Goal: Task Accomplishment & Management: Manage account settings

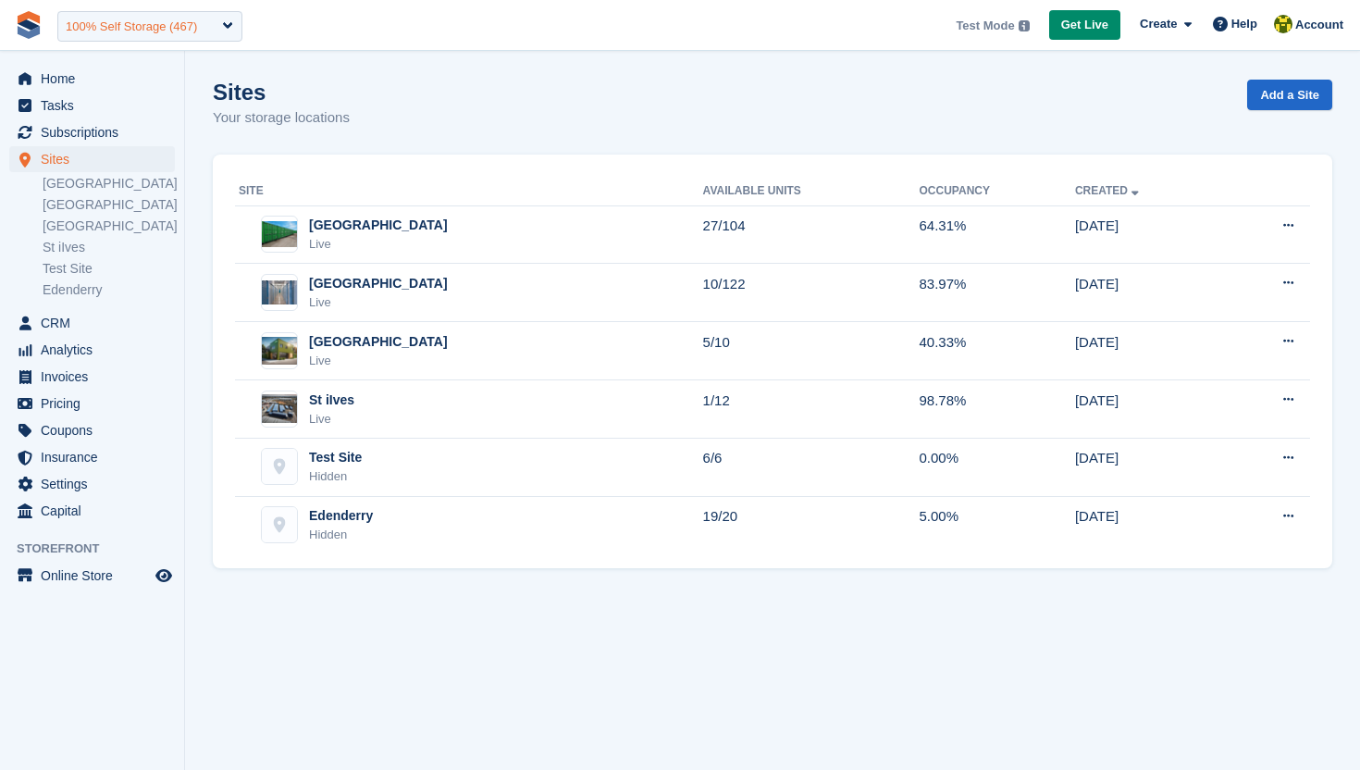
click at [154, 23] on div "100% Self Storage (467)" at bounding box center [131, 27] width 131 height 19
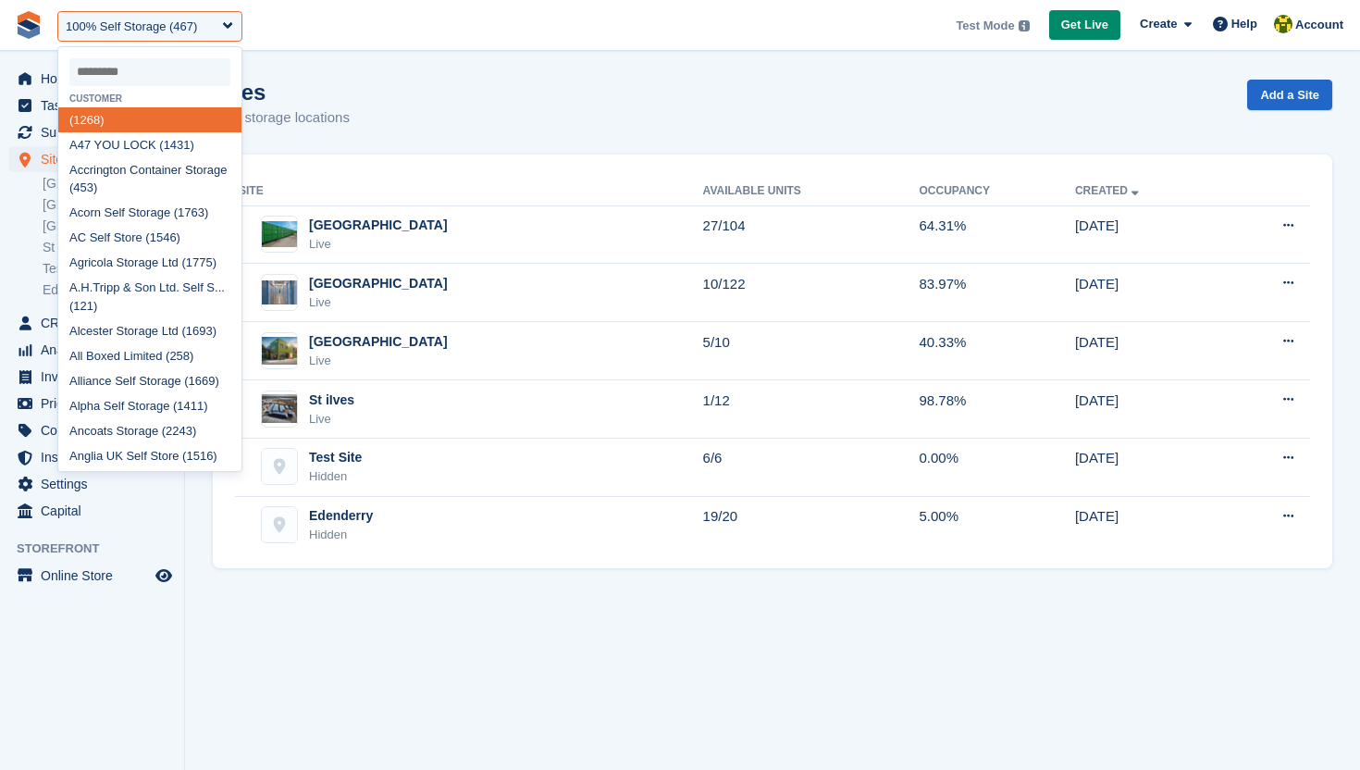
click at [329, 31] on span "**********" at bounding box center [680, 25] width 1360 height 50
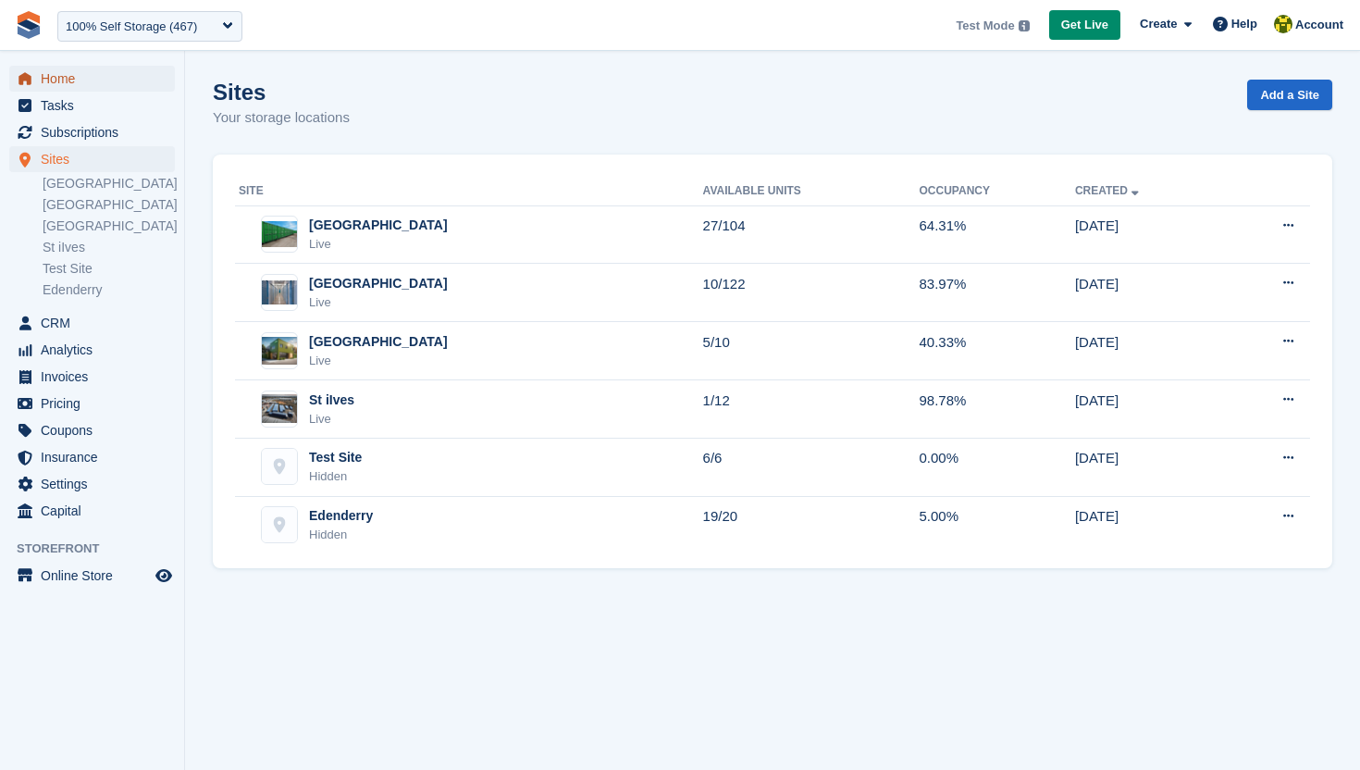
click at [97, 88] on span "Home" at bounding box center [96, 79] width 111 height 26
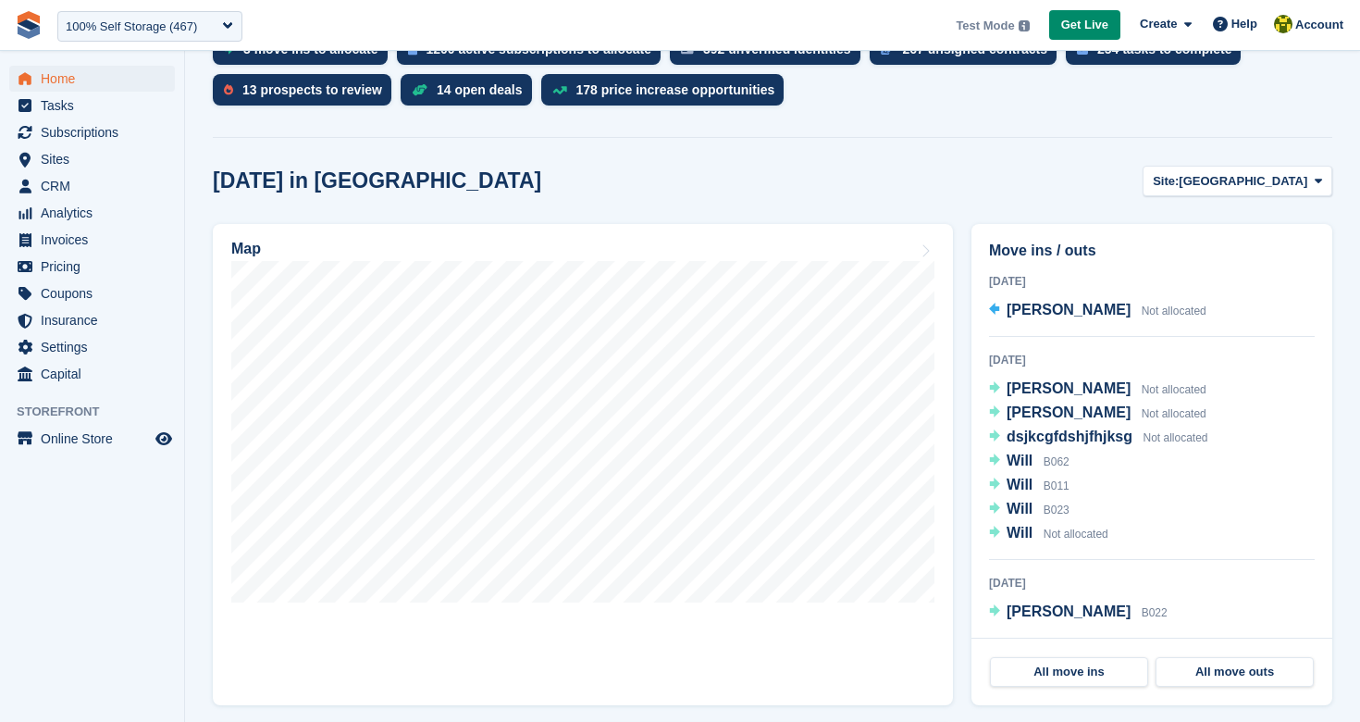
scroll to position [427, 0]
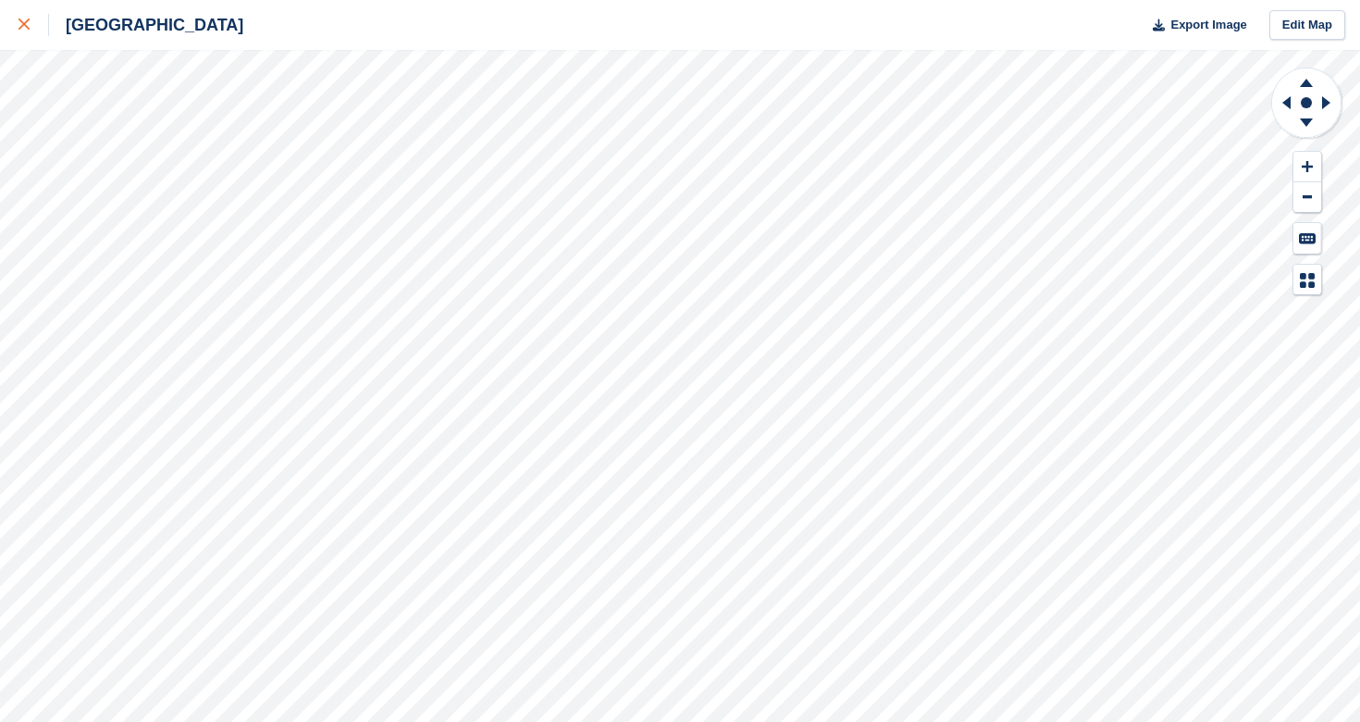
click at [24, 32] on div at bounding box center [34, 25] width 31 height 22
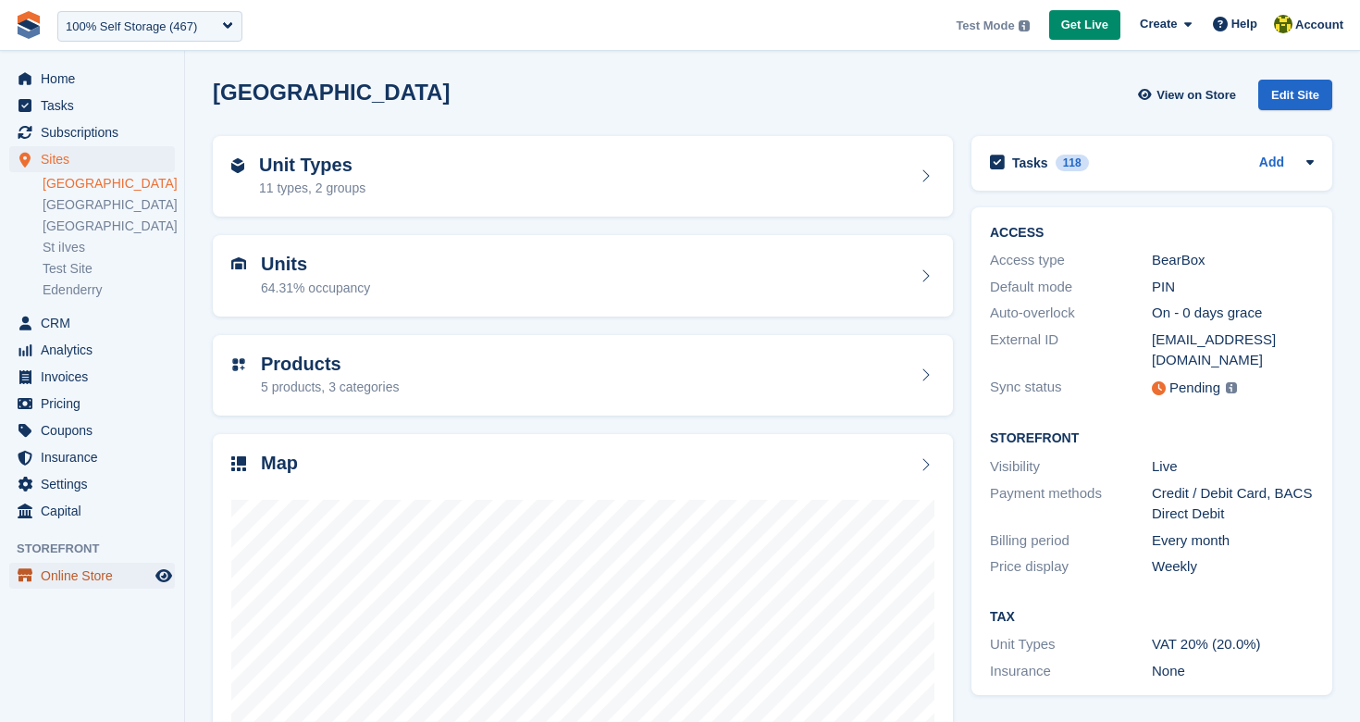
click at [107, 578] on span "Online Store" at bounding box center [96, 576] width 111 height 26
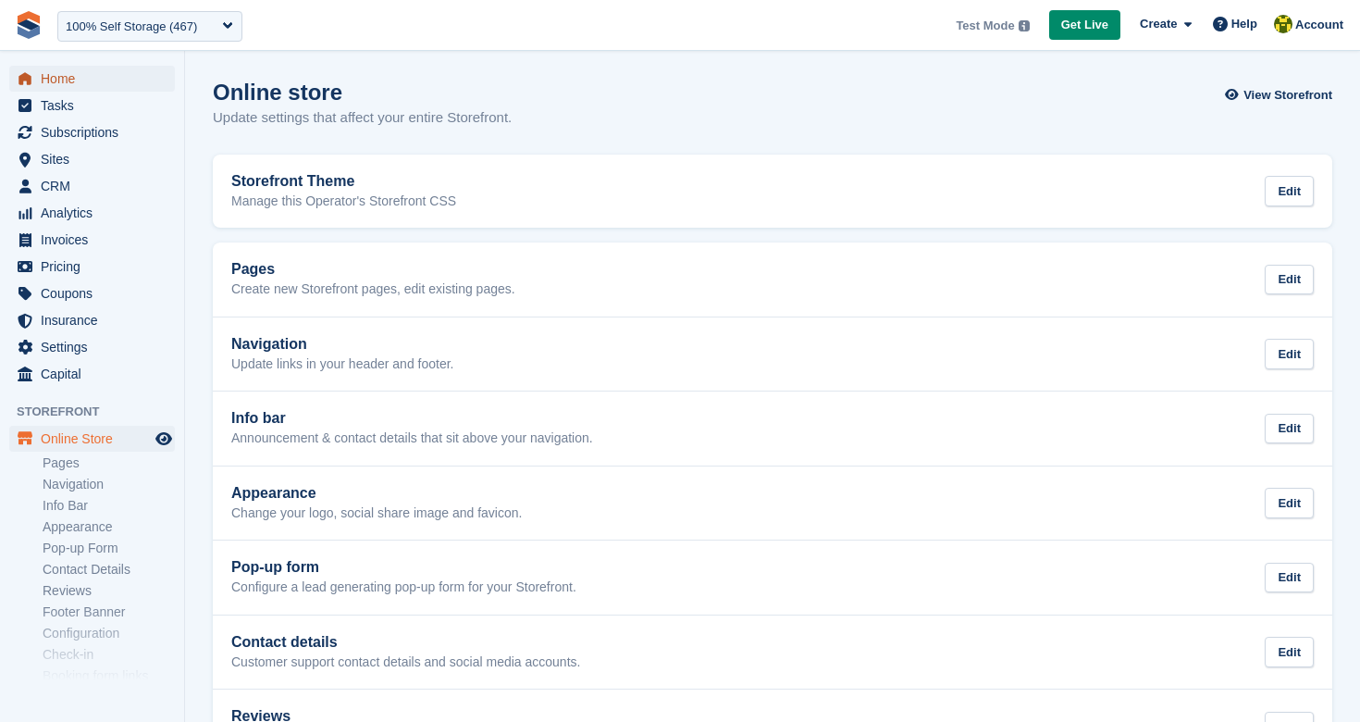
click at [115, 83] on span "Home" at bounding box center [96, 79] width 111 height 26
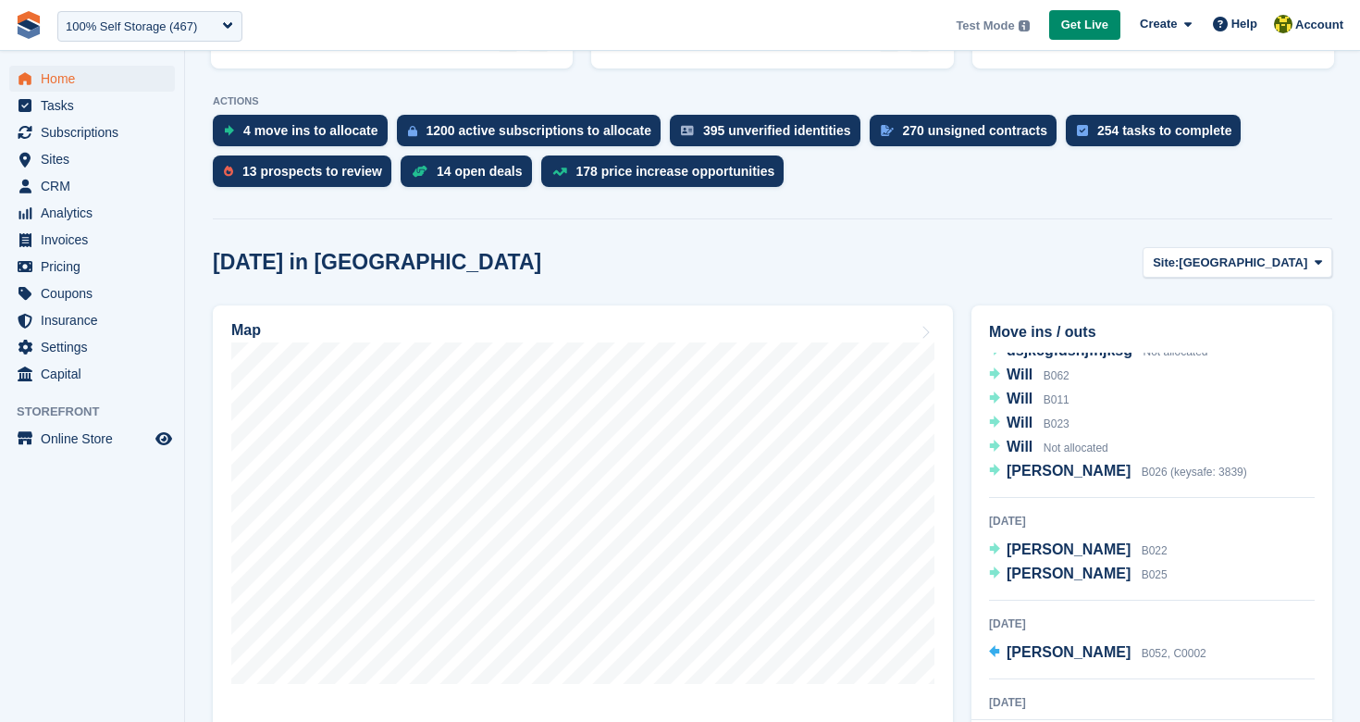
scroll to position [170, 0]
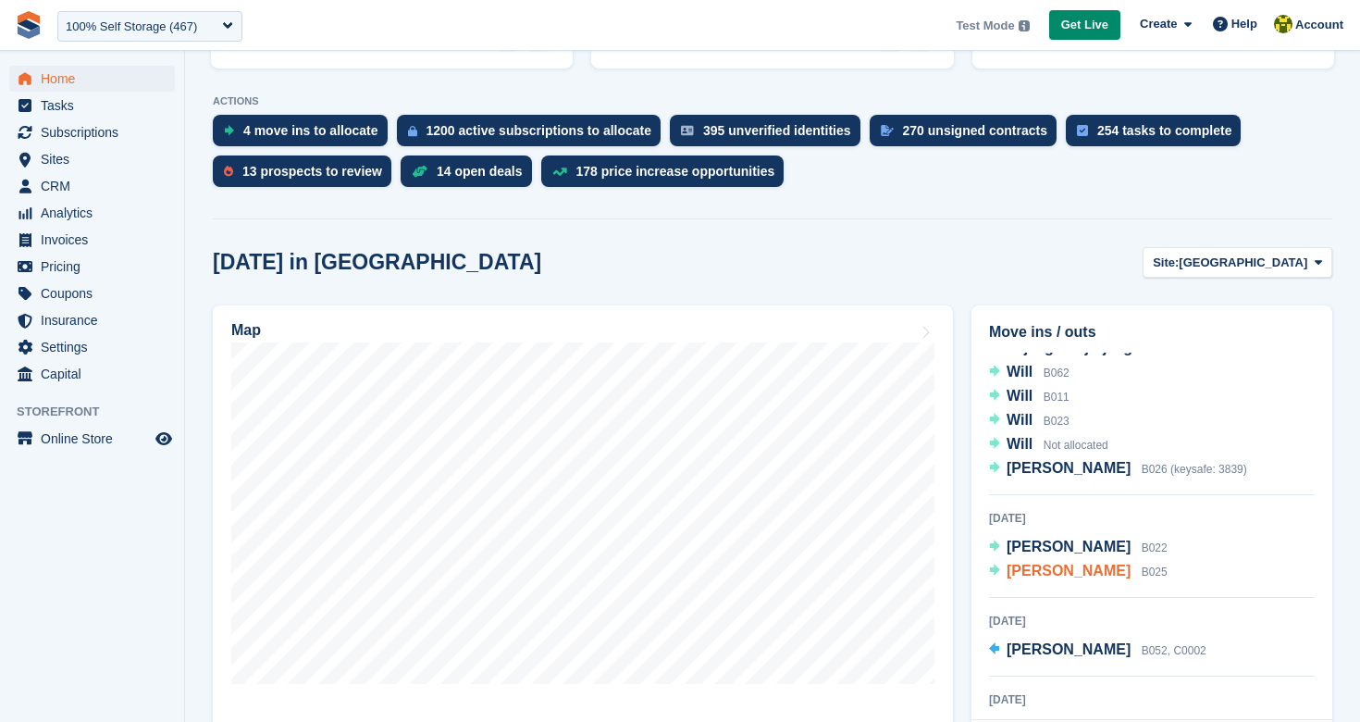
click at [1068, 570] on span "[PERSON_NAME]" at bounding box center [1069, 571] width 124 height 16
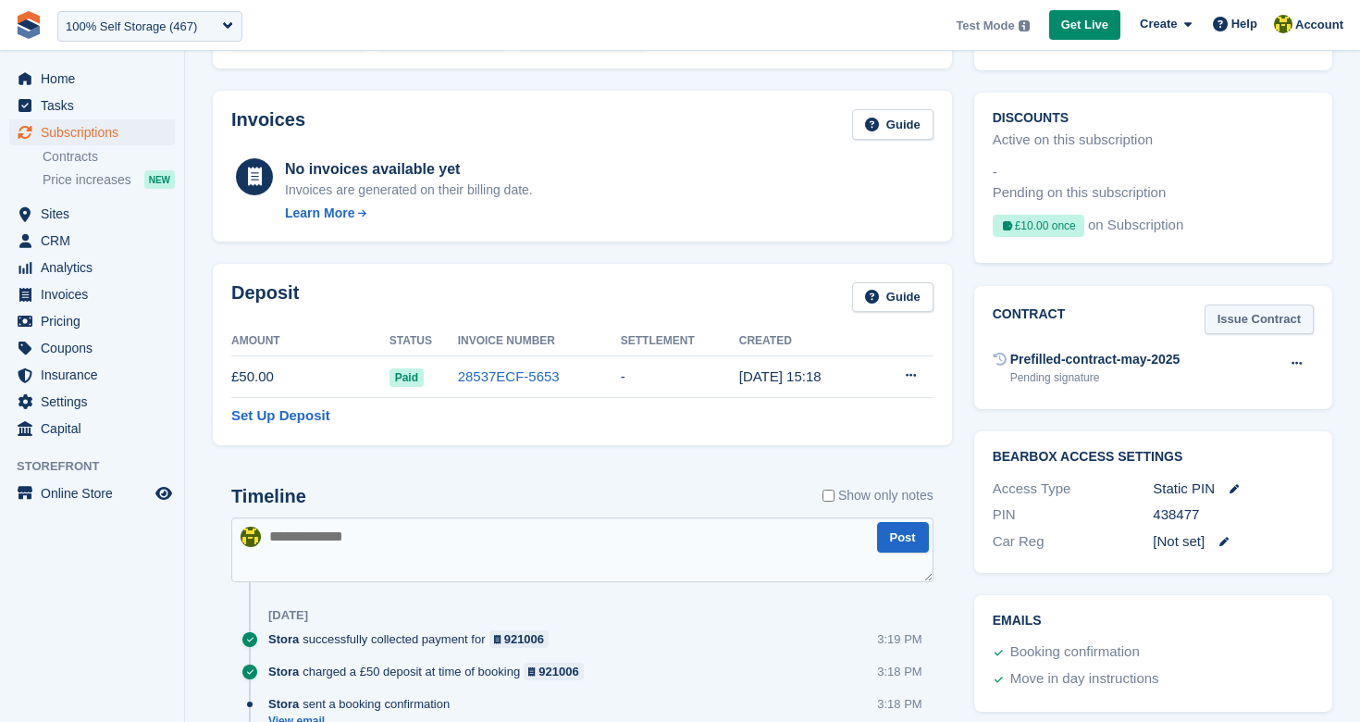
scroll to position [587, 0]
click at [1215, 507] on div "BearBox Access Settings Access Type Static PIN PIN 438477 Car Reg [Not set]" at bounding box center [1153, 500] width 358 height 142
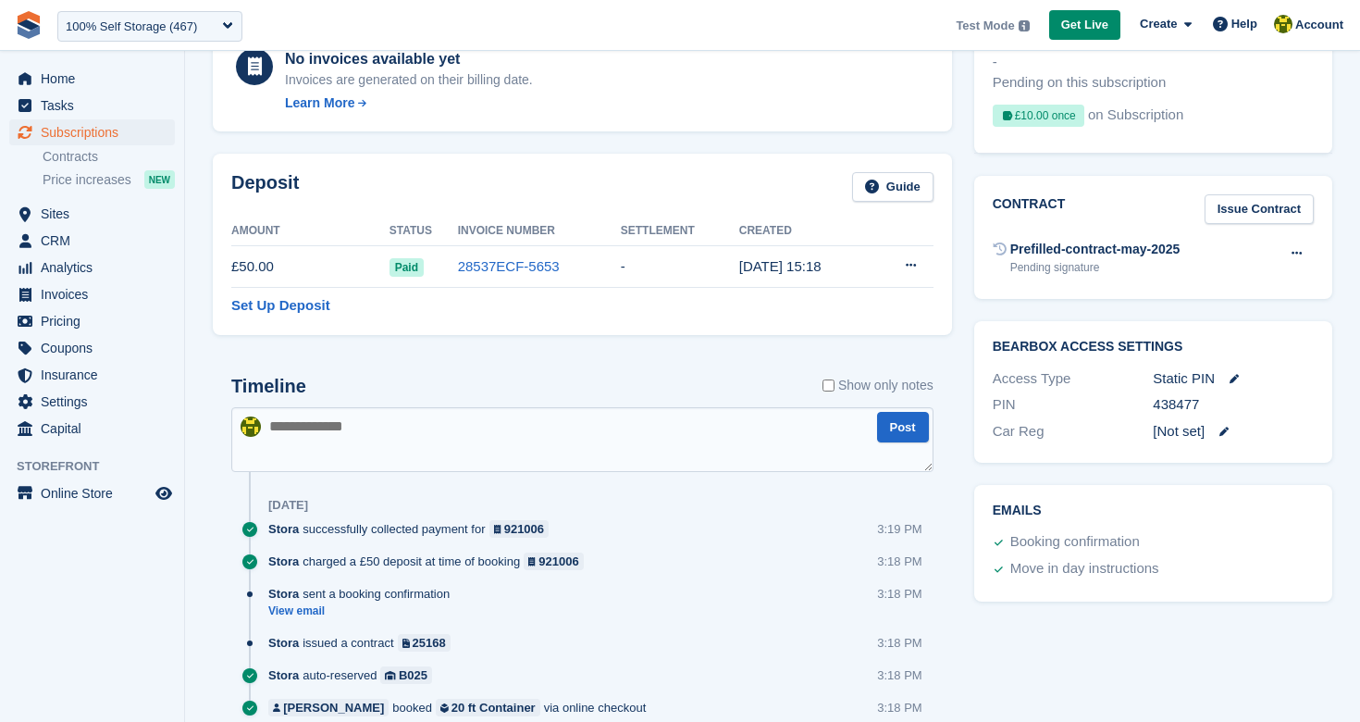
scroll to position [773, 0]
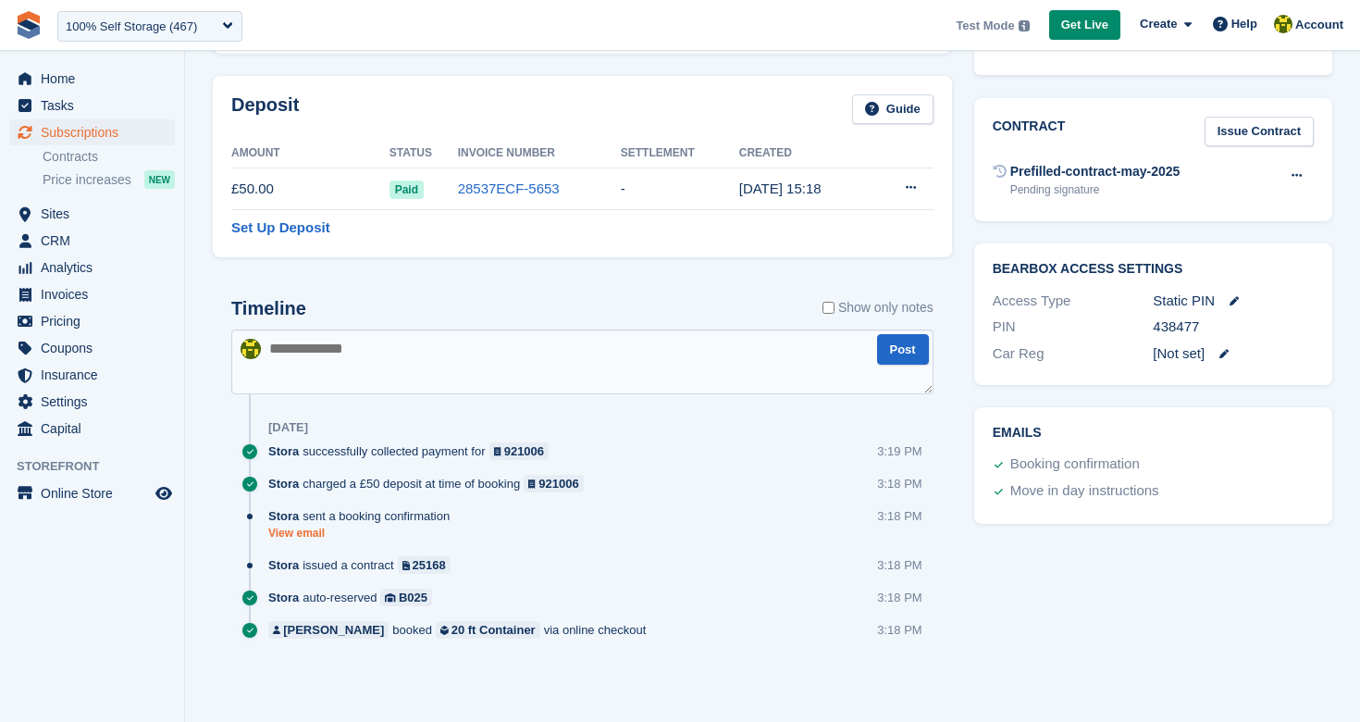
click at [306, 538] on link "View email" at bounding box center [363, 534] width 191 height 16
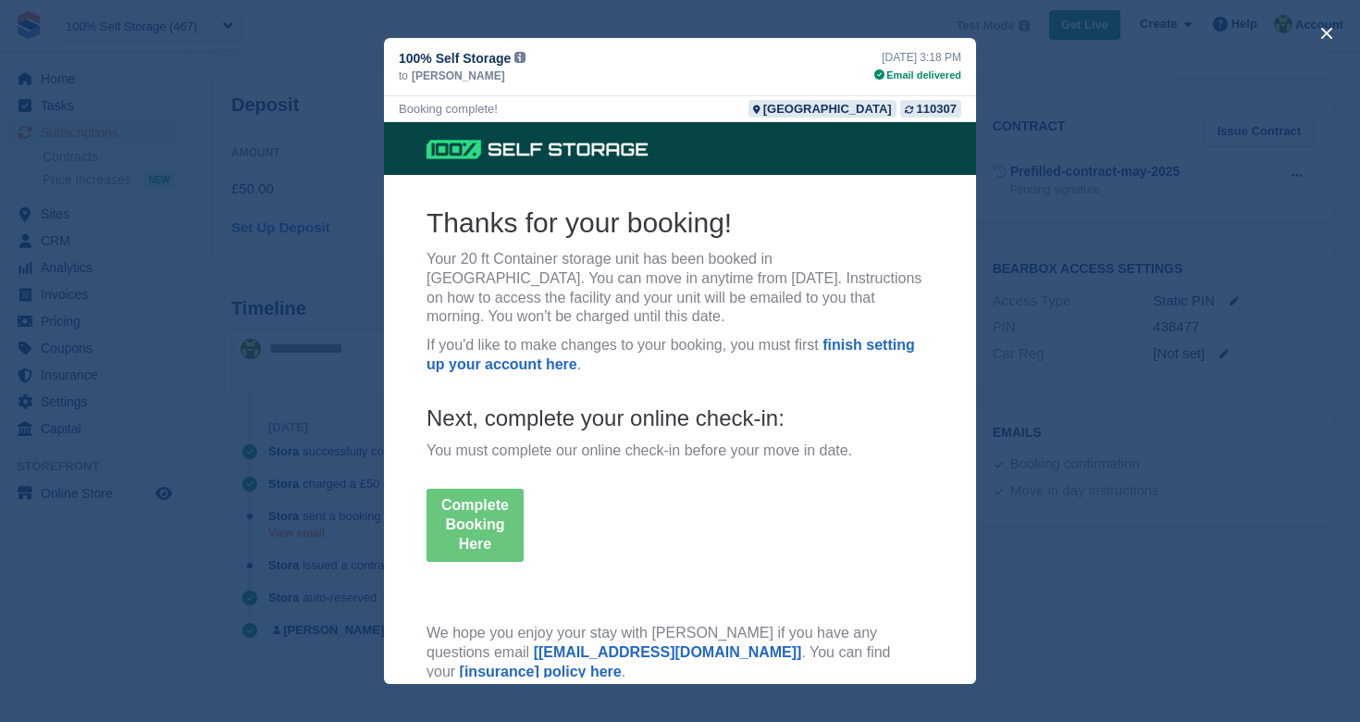
scroll to position [0, 0]
click at [319, 537] on div "close" at bounding box center [680, 361] width 1360 height 722
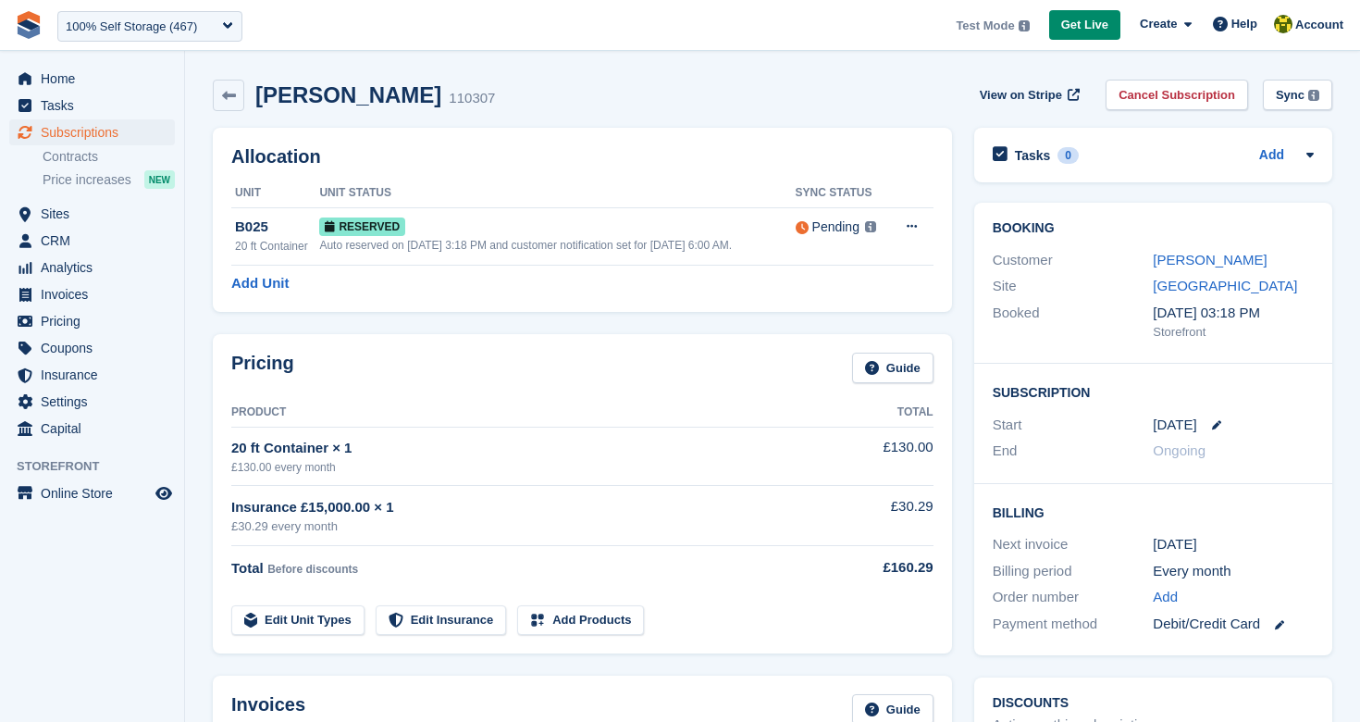
click at [323, 625] on link "Edit Unit Types" at bounding box center [297, 620] width 133 height 31
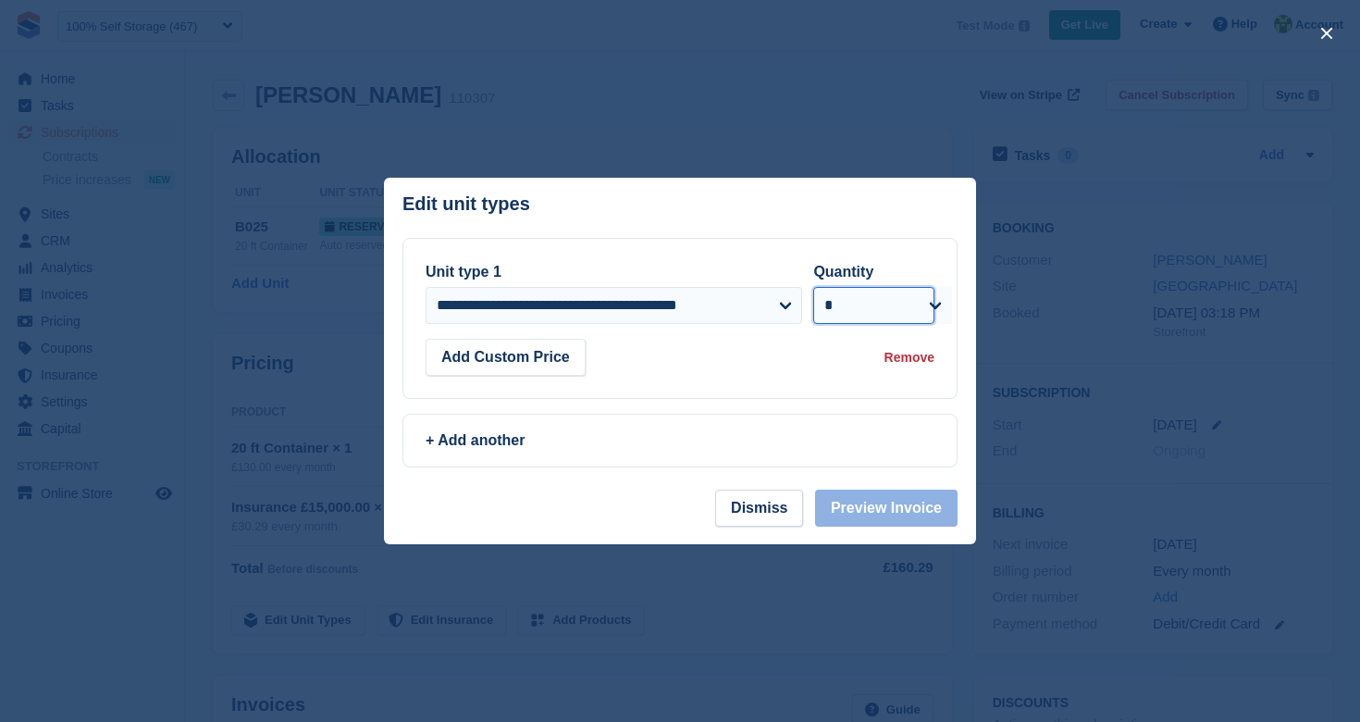
click at [886, 289] on select "* * * * * * * * * ** ** ** ** ** ** ** ** ** ** ** ** ** ** ** ** ** ** ** ** *…" at bounding box center [873, 305] width 121 height 37
select select "*"
click at [813, 287] on select "* * * * * * * * * ** ** ** ** ** ** ** ** ** ** ** ** ** ** ** ** ** ** ** ** *…" at bounding box center [873, 305] width 121 height 37
click at [889, 491] on button "Preview Invoice" at bounding box center [886, 507] width 142 height 37
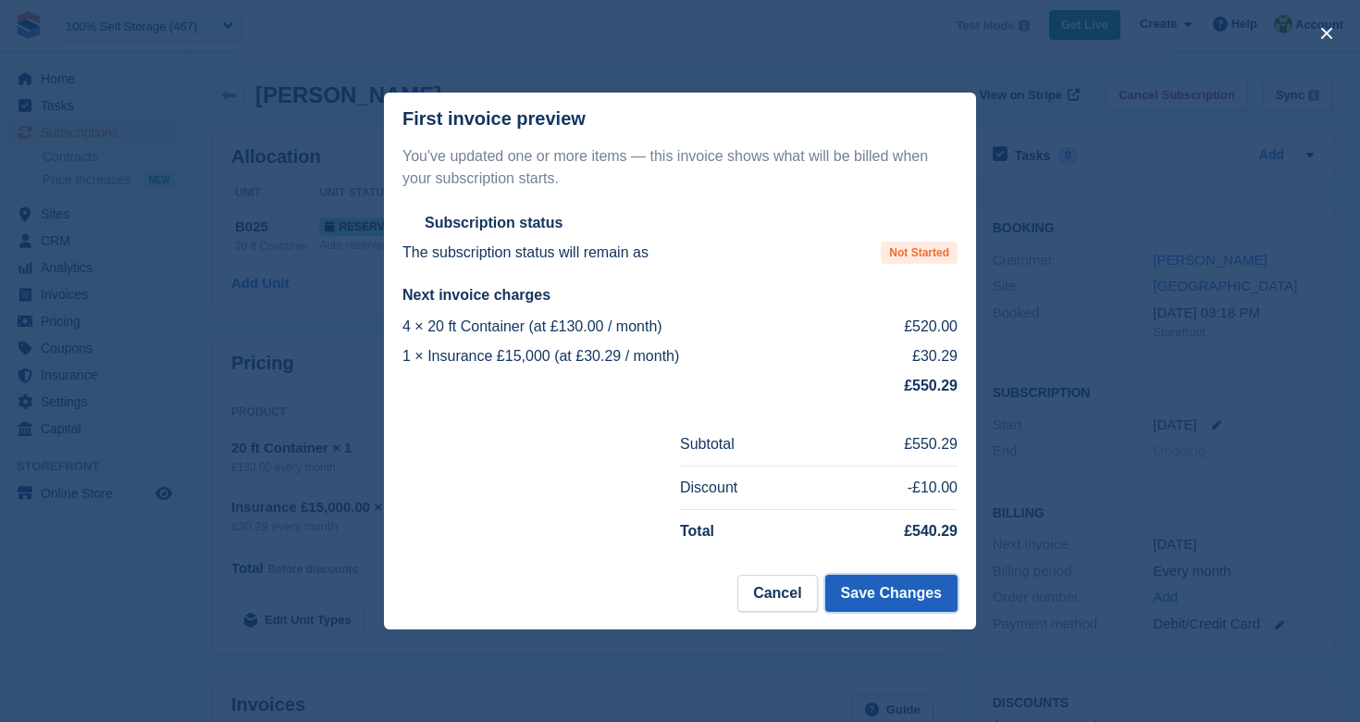
click at [885, 601] on button "Save Changes" at bounding box center [891, 593] width 132 height 37
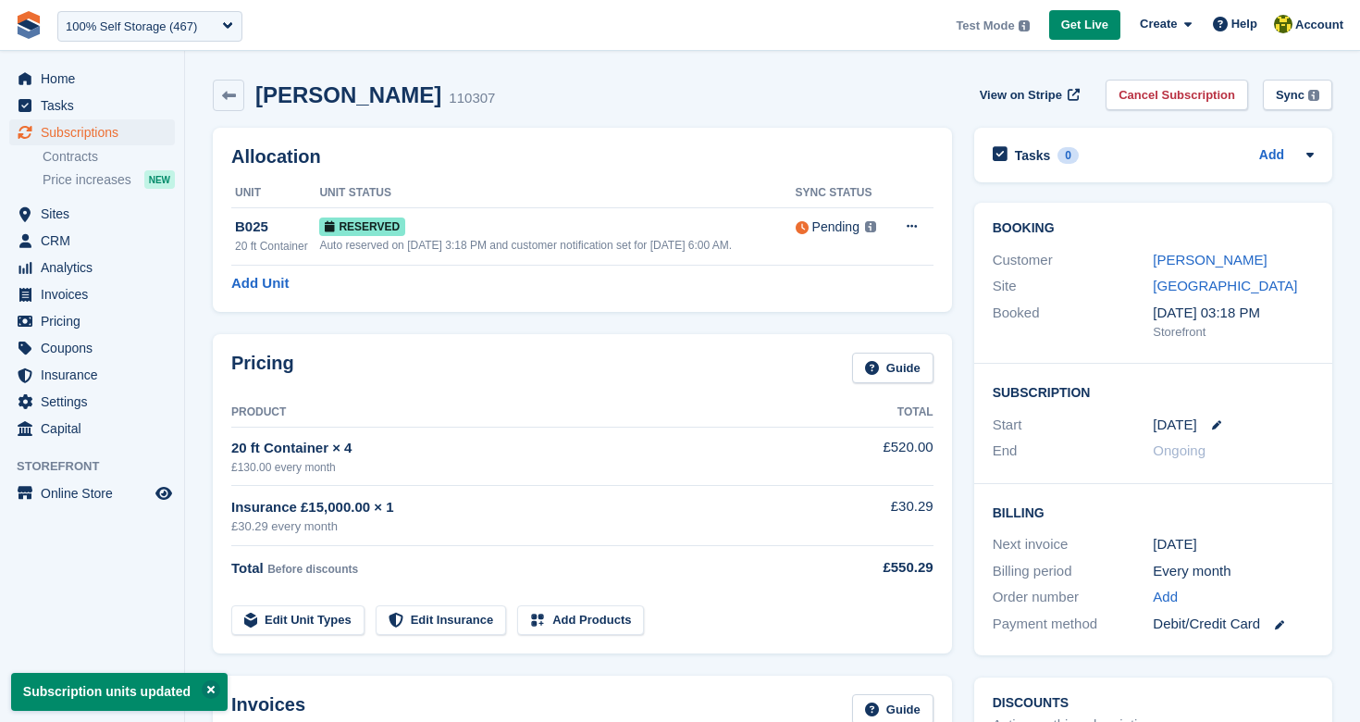
click at [229, 284] on div "Allocation Unit Unit Status Sync Status B025 20 ft Container Reserved Auto rese…" at bounding box center [582, 220] width 739 height 184
click at [261, 282] on link "Add Unit" at bounding box center [259, 283] width 57 height 21
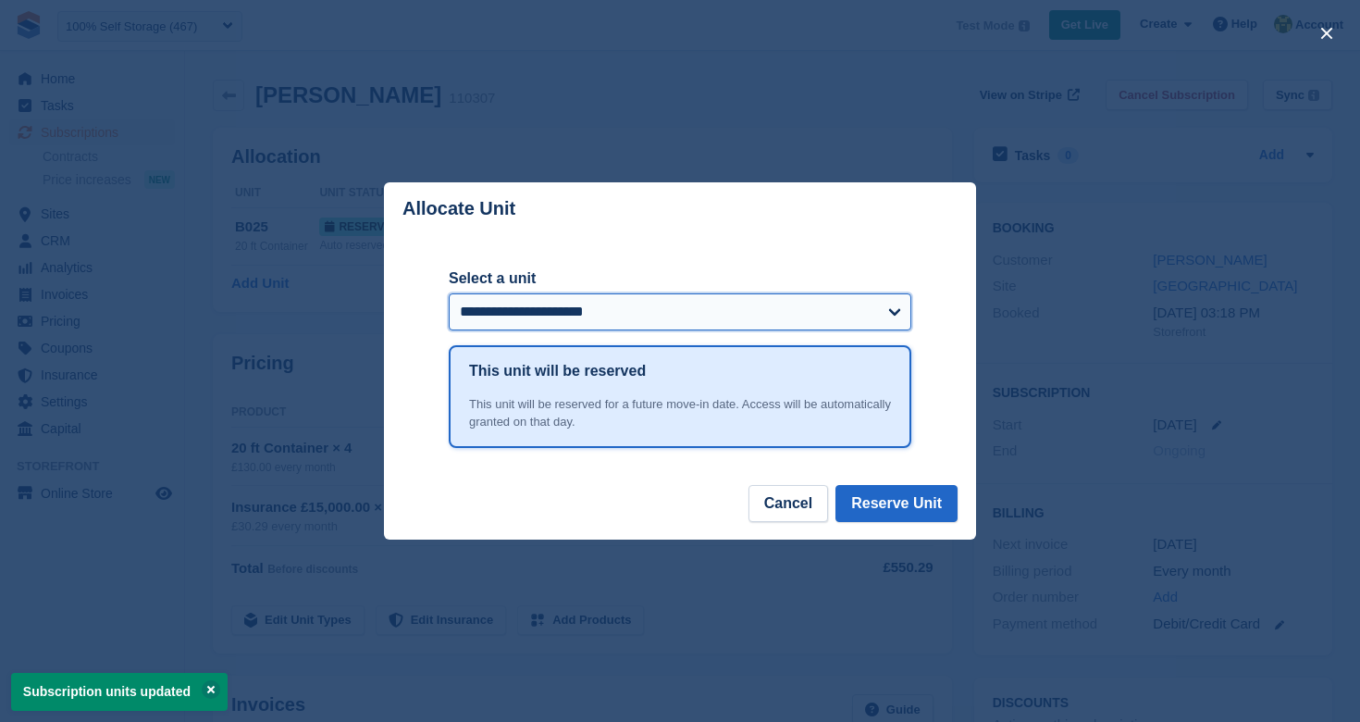
click at [790, 306] on select "**********" at bounding box center [680, 311] width 463 height 37
select select "*****"
click at [449, 293] on select "**********" at bounding box center [680, 311] width 463 height 37
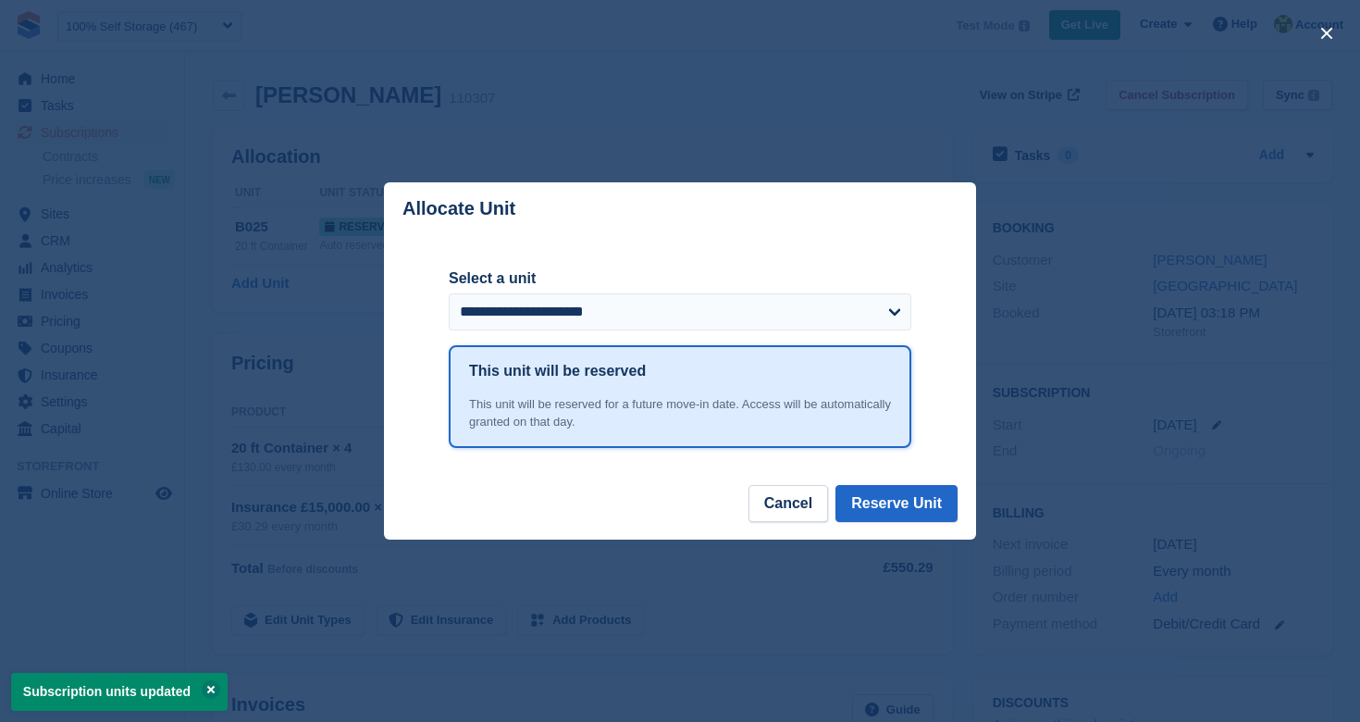
click at [870, 479] on div "**********" at bounding box center [680, 359] width 463 height 249
drag, startPoint x: 868, startPoint y: 484, endPoint x: 803, endPoint y: 461, distance: 68.8
click at [870, 484] on div "**********" at bounding box center [680, 360] width 592 height 356
drag, startPoint x: 877, startPoint y: 499, endPoint x: 865, endPoint y: 496, distance: 12.3
click at [877, 499] on button "Reserve Unit" at bounding box center [896, 503] width 122 height 37
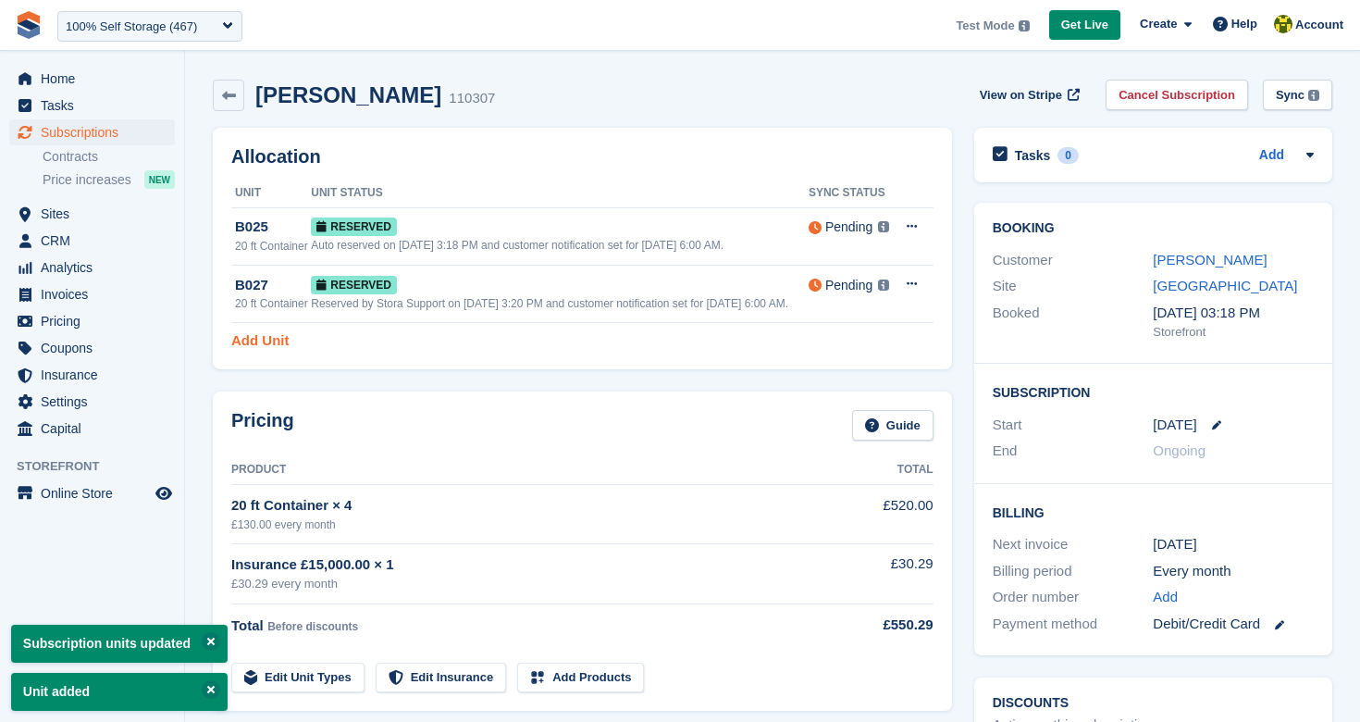
click at [271, 352] on link "Add Unit" at bounding box center [259, 340] width 57 height 21
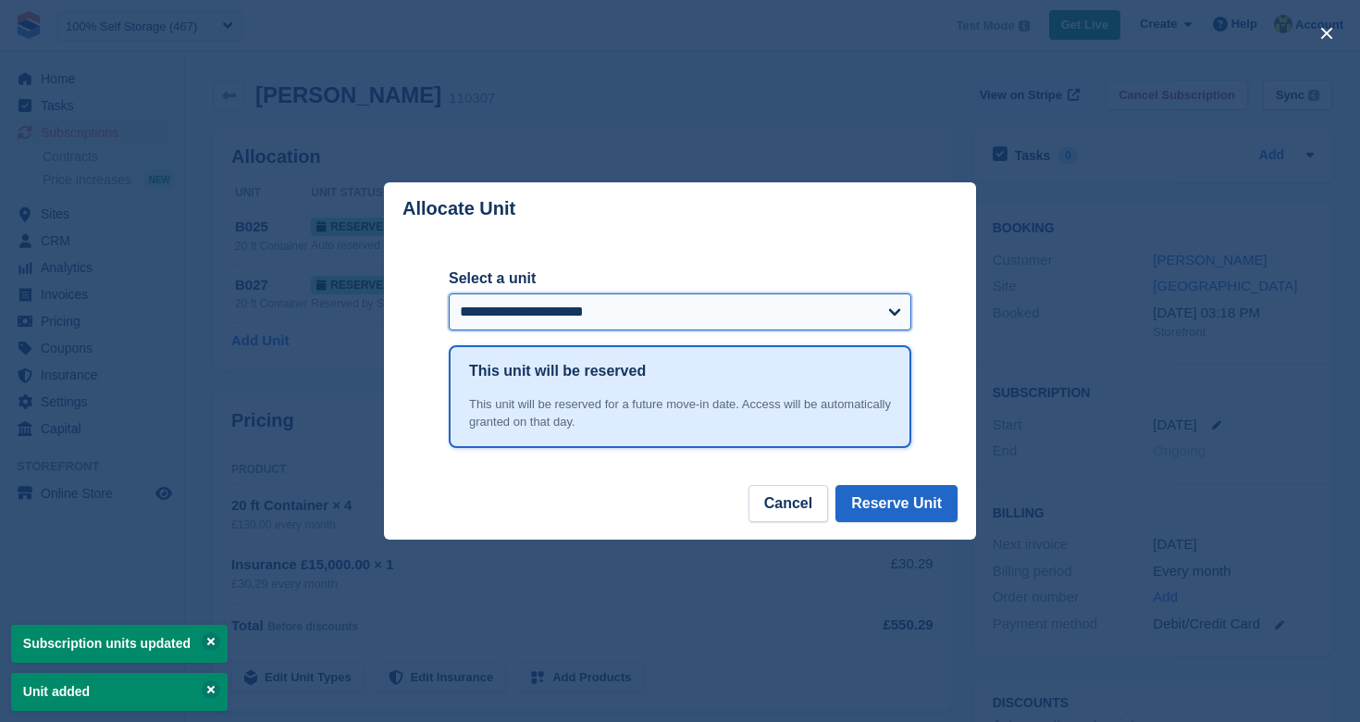
click at [649, 305] on select "**********" at bounding box center [680, 311] width 463 height 37
select select "*****"
click at [449, 293] on select "**********" at bounding box center [680, 311] width 463 height 37
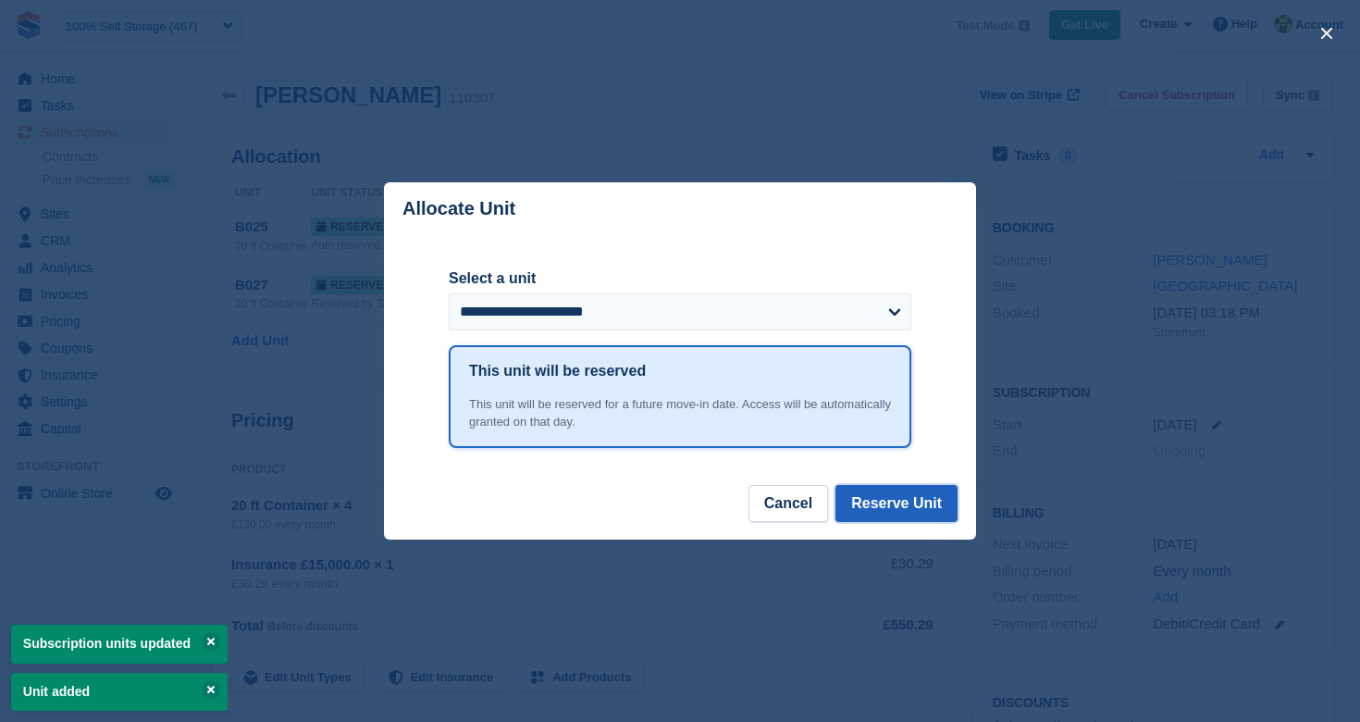
click at [871, 501] on button "Reserve Unit" at bounding box center [896, 503] width 122 height 37
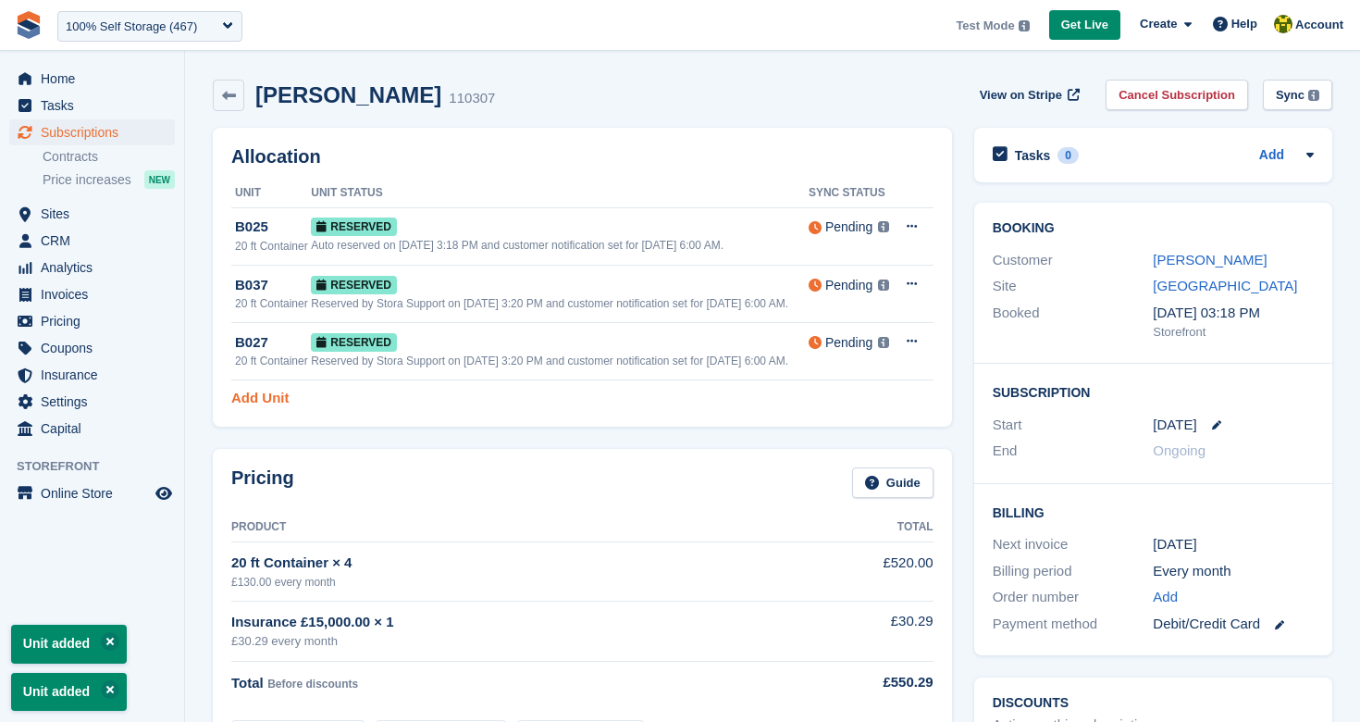
click at [276, 409] on link "Add Unit" at bounding box center [259, 398] width 57 height 21
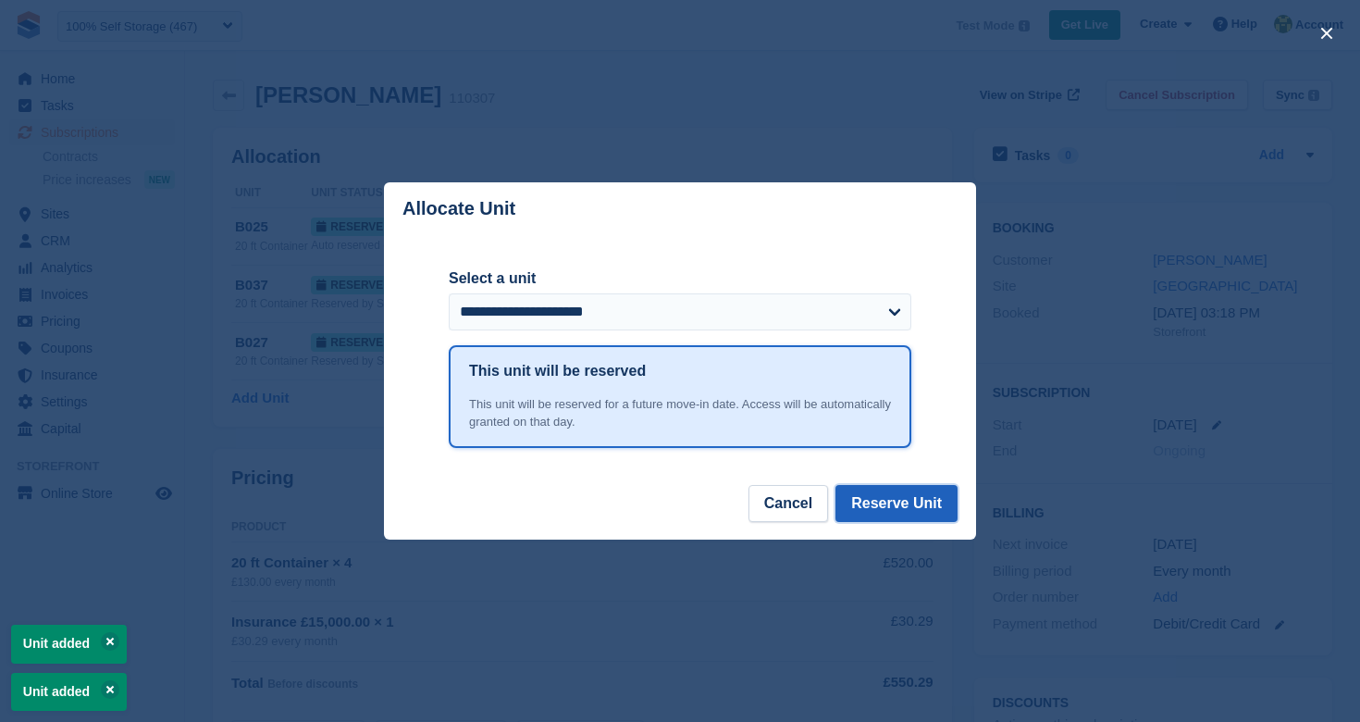
click at [889, 494] on button "Reserve Unit" at bounding box center [896, 503] width 122 height 37
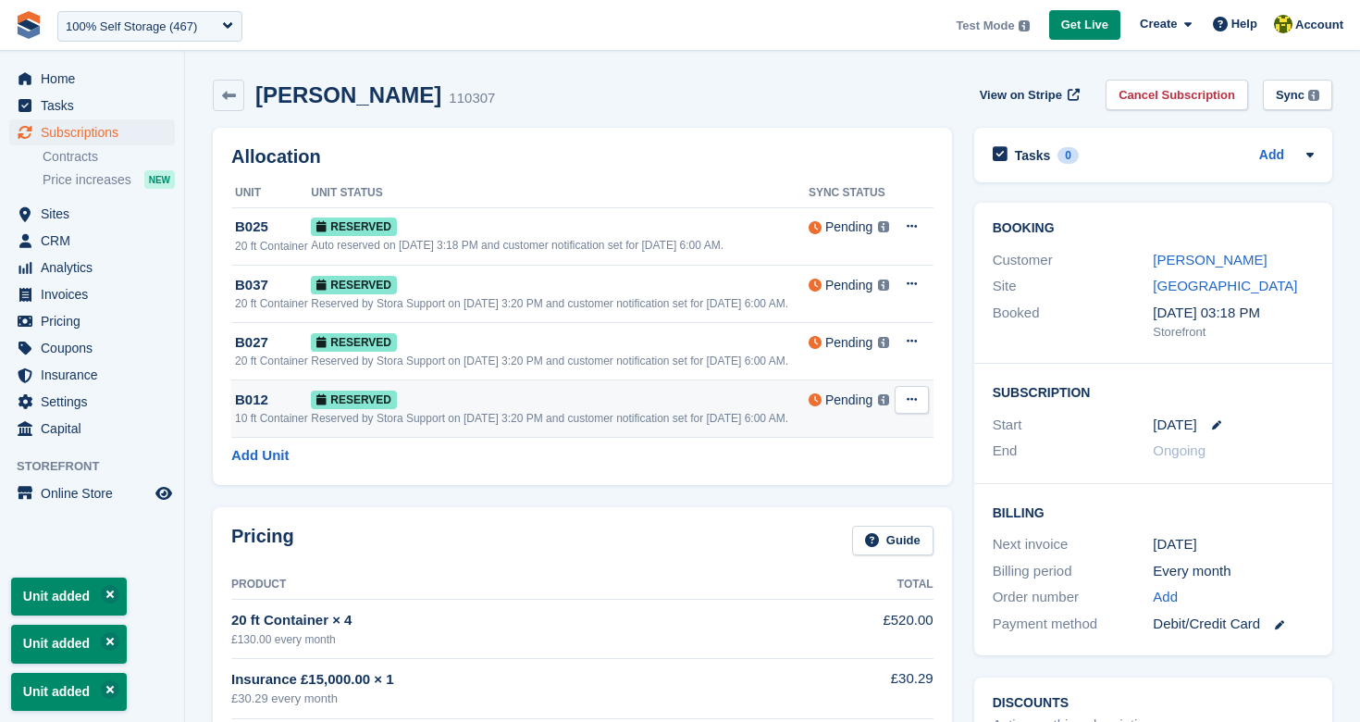
click at [912, 405] on icon at bounding box center [912, 399] width 10 height 12
click at [843, 488] on p "Deallocate" at bounding box center [840, 476] width 161 height 24
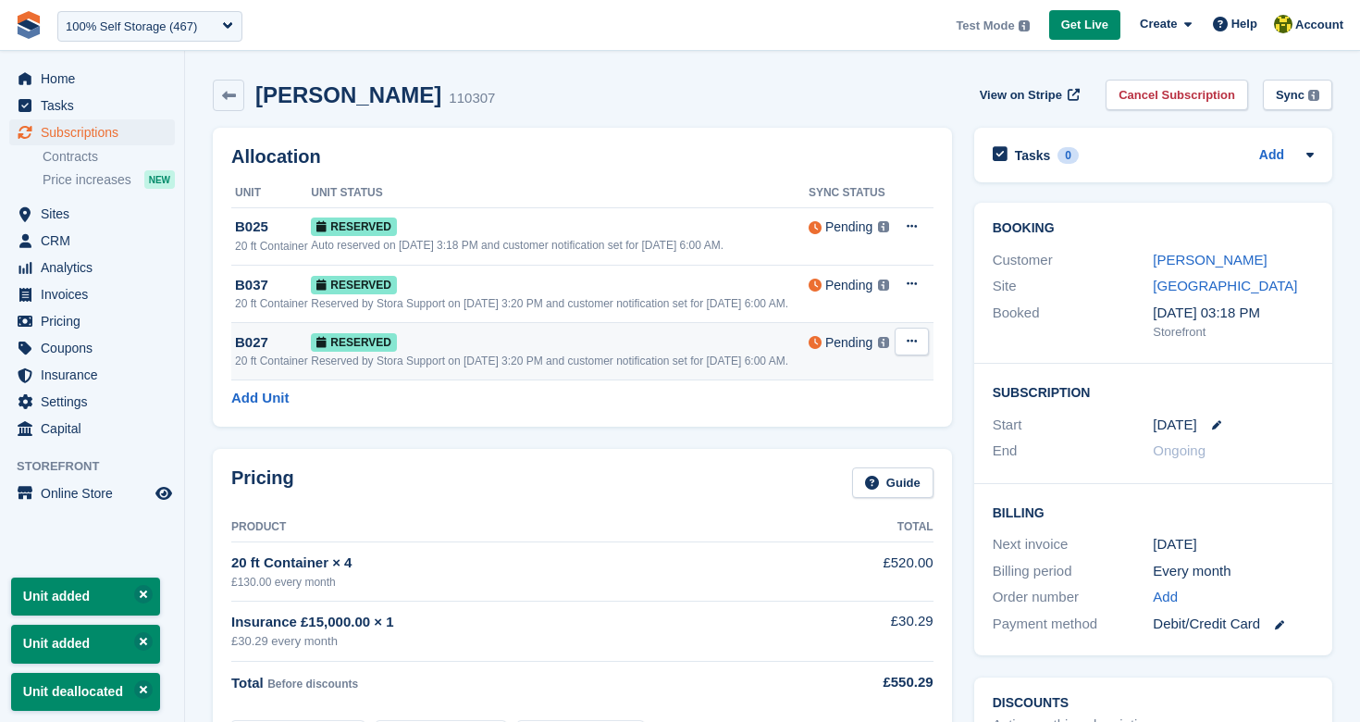
click at [902, 355] on button at bounding box center [912, 342] width 34 height 28
click at [867, 429] on p "Deallocate" at bounding box center [840, 417] width 161 height 24
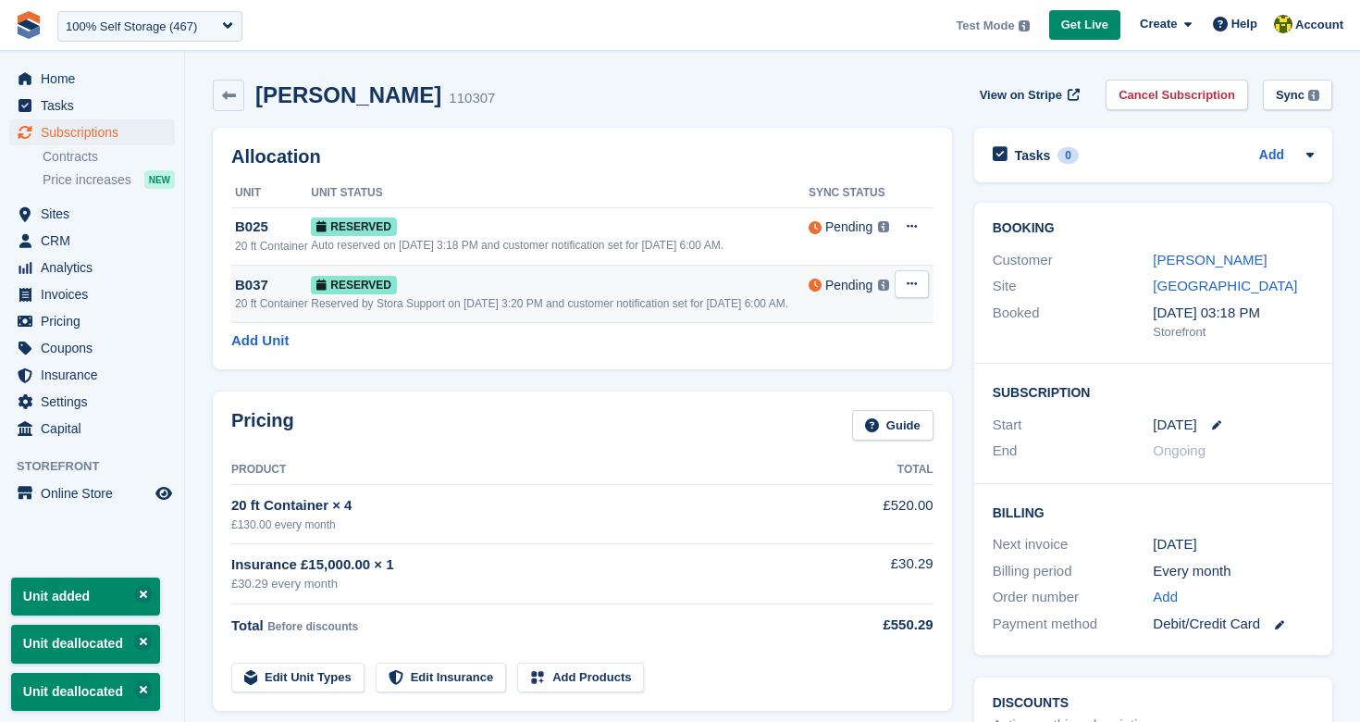
click at [907, 290] on icon at bounding box center [912, 284] width 10 height 12
click at [850, 367] on p "Deallocate" at bounding box center [840, 360] width 161 height 24
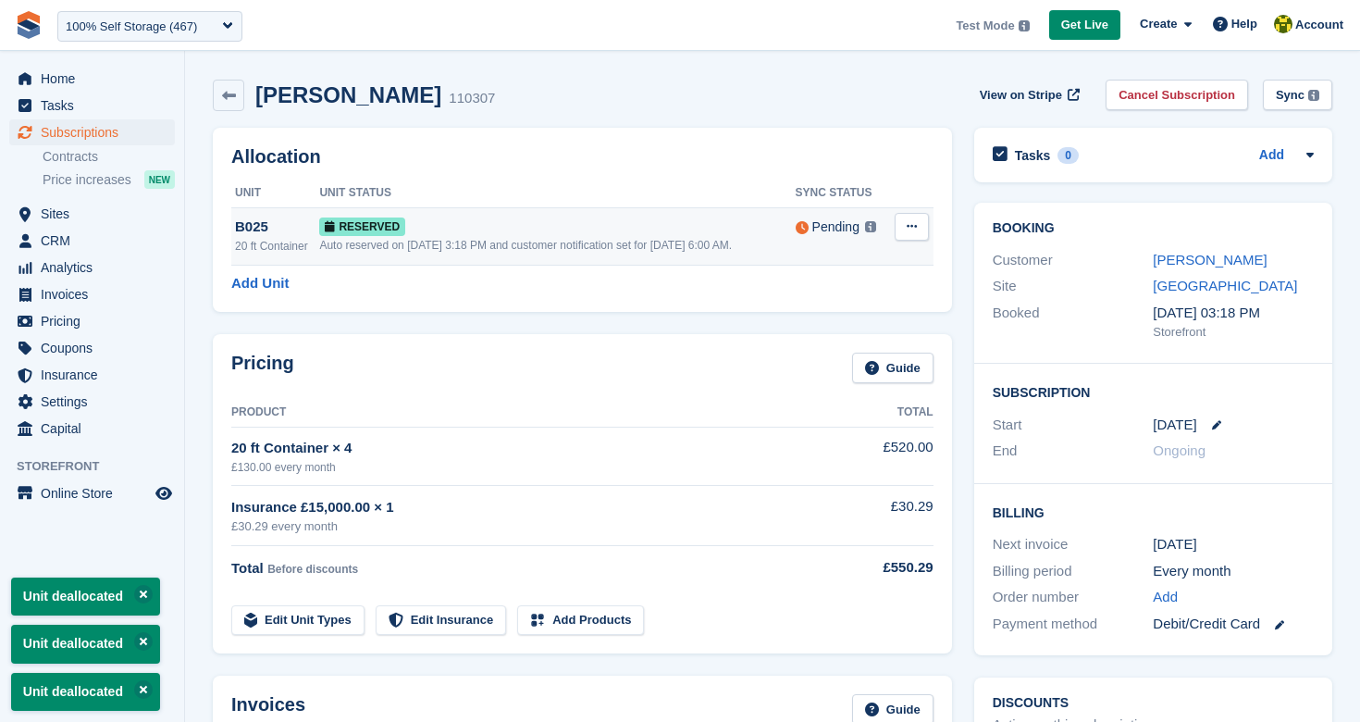
click at [929, 235] on td "Grant Early Access Deallocate" at bounding box center [910, 235] width 44 height 57
click at [921, 233] on button at bounding box center [912, 227] width 34 height 28
click at [858, 275] on p "Grant Early Access" at bounding box center [840, 263] width 161 height 24
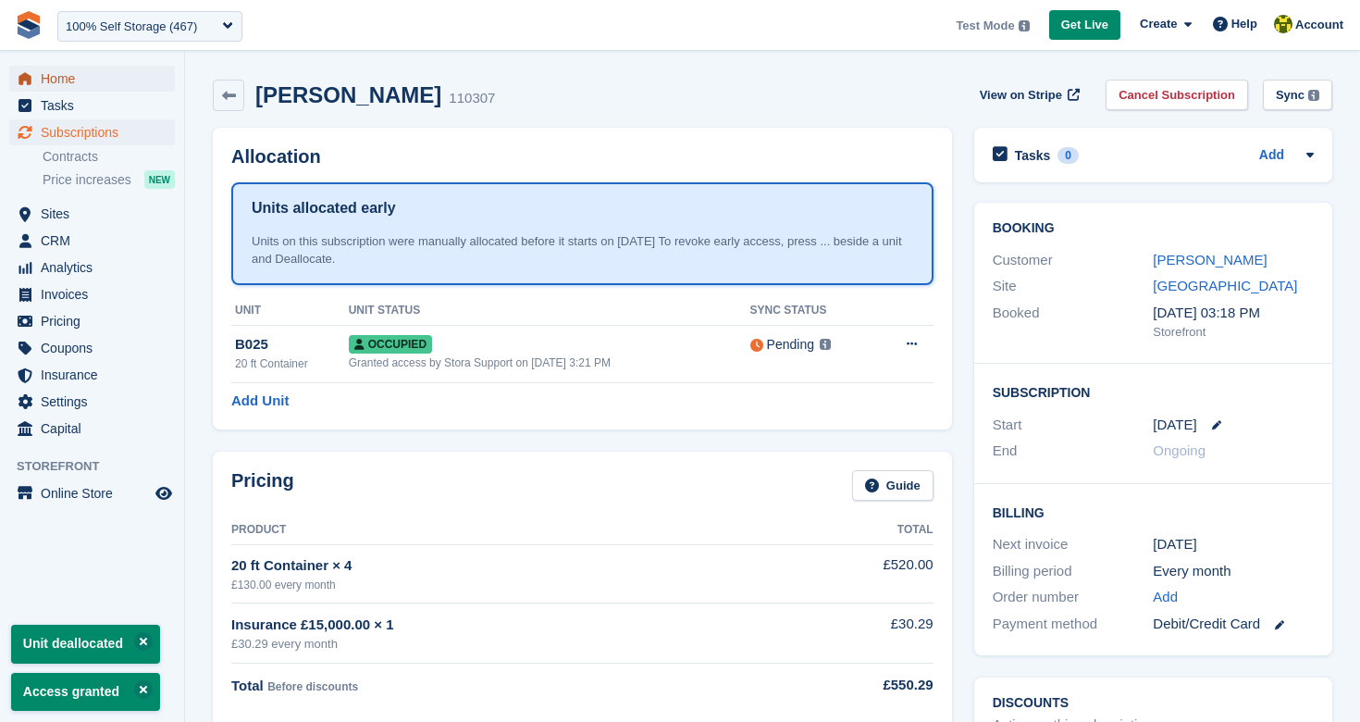
click at [103, 83] on span "Home" at bounding box center [96, 79] width 111 height 26
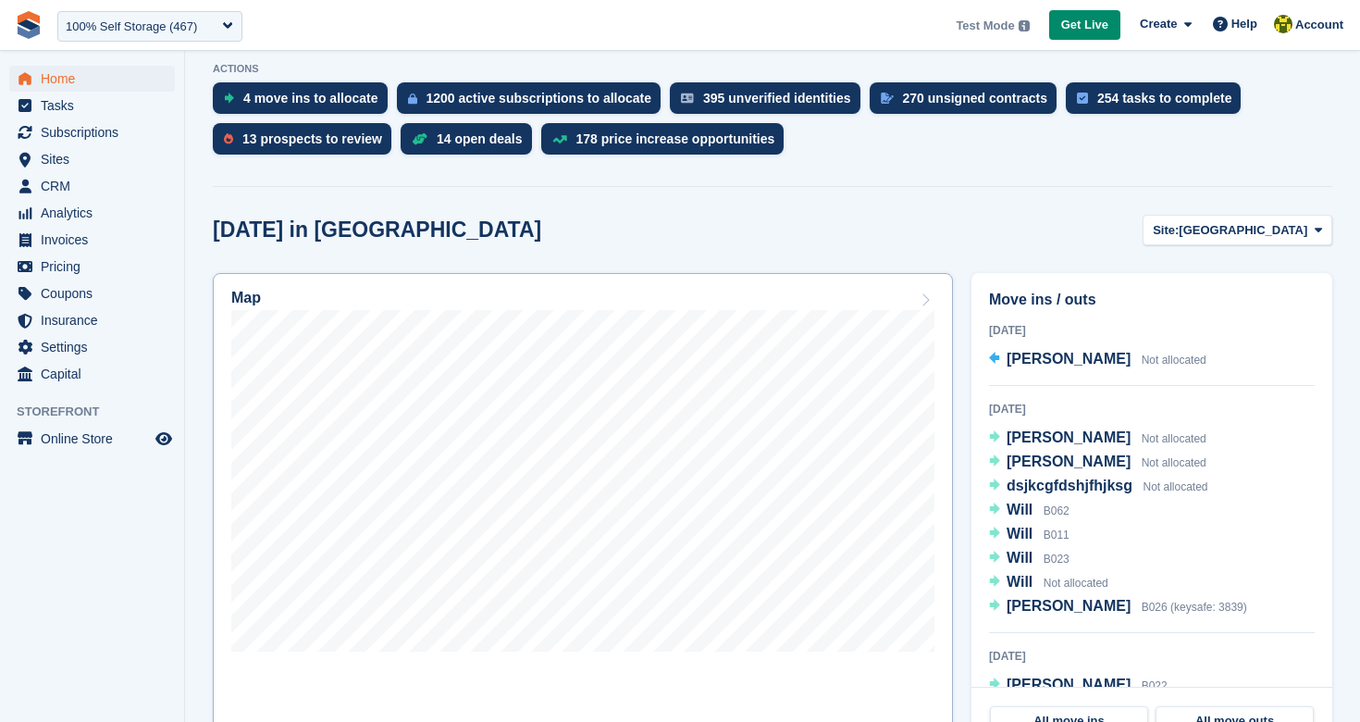
scroll to position [396, 0]
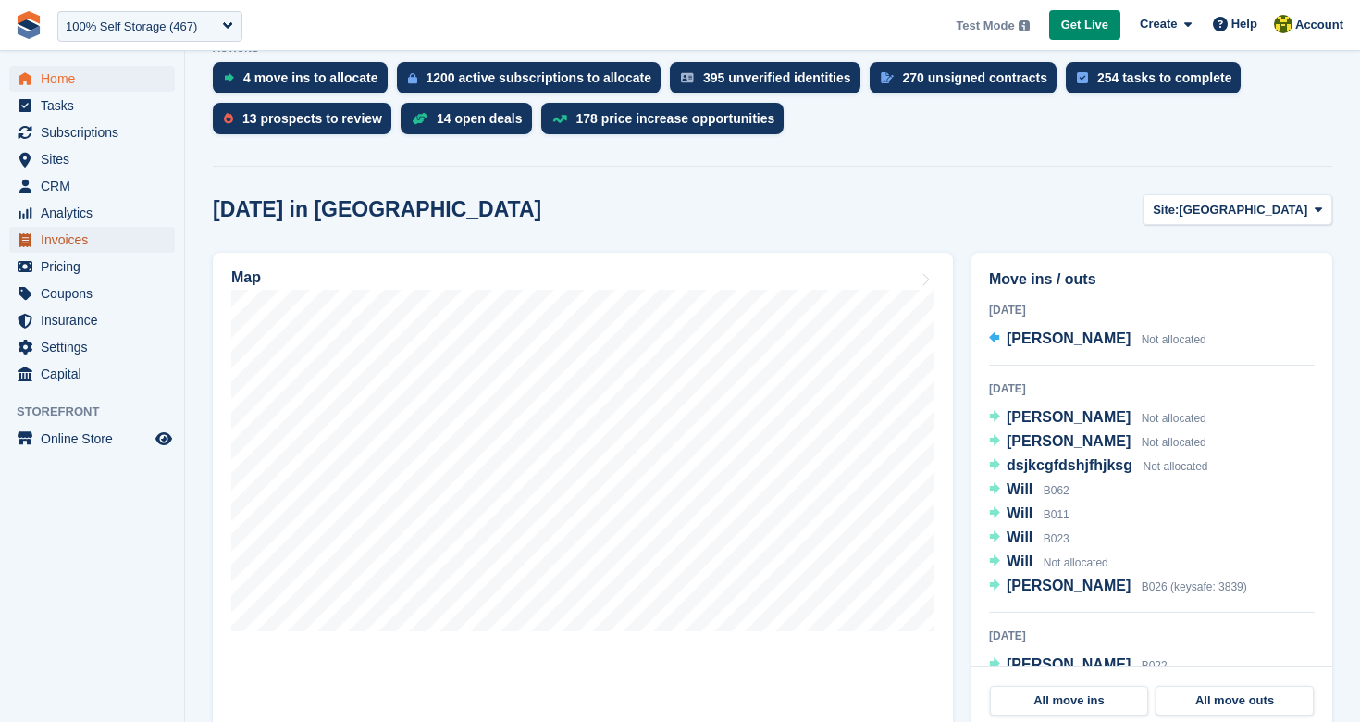
click at [84, 247] on span "Invoices" at bounding box center [96, 240] width 111 height 26
click at [70, 242] on span "Invoices" at bounding box center [96, 240] width 111 height 26
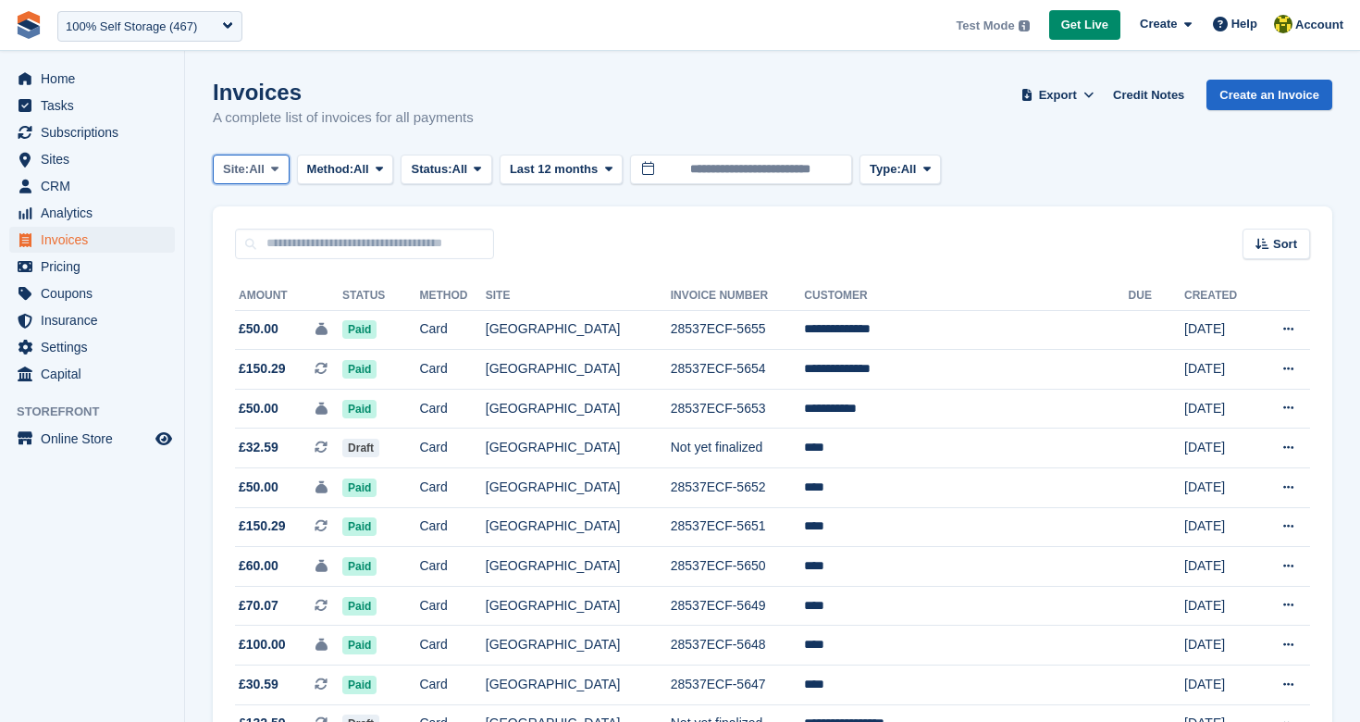
click at [247, 170] on span "Site:" at bounding box center [236, 169] width 26 height 19
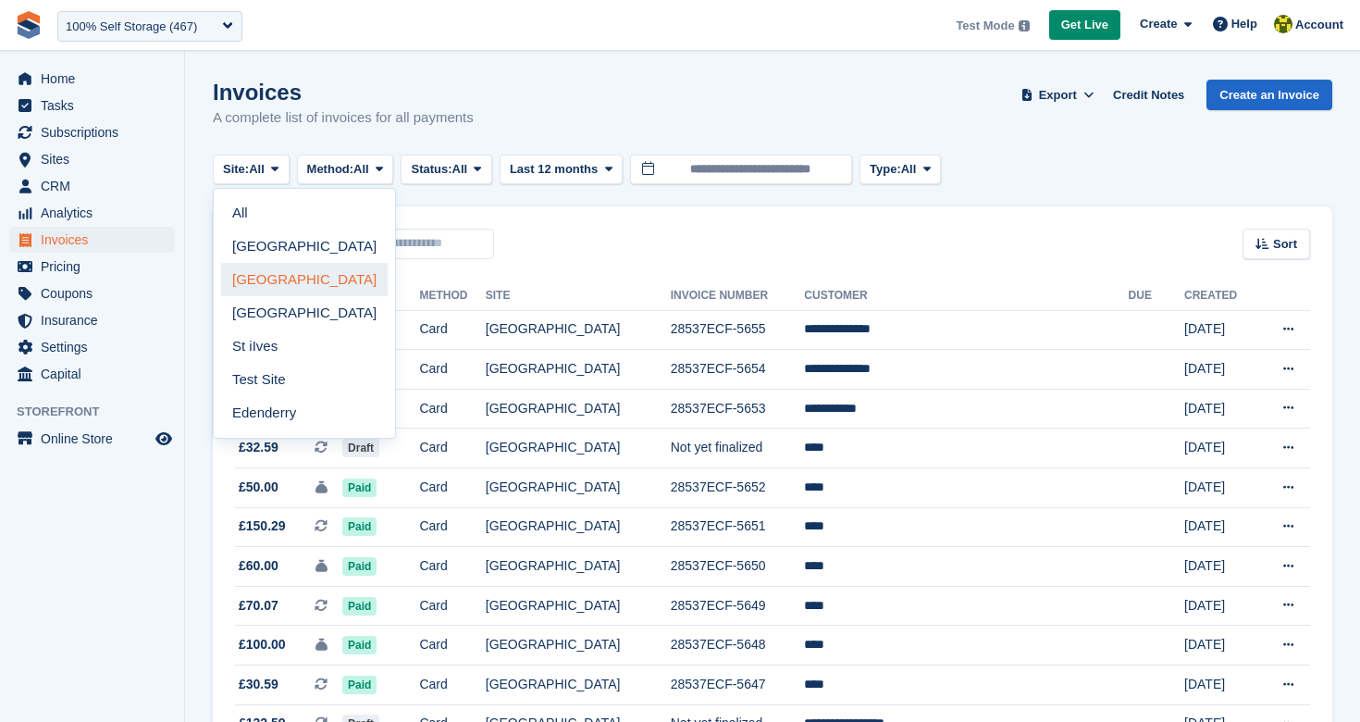
click at [291, 278] on link "[GEOGRAPHIC_DATA]" at bounding box center [304, 279] width 167 height 33
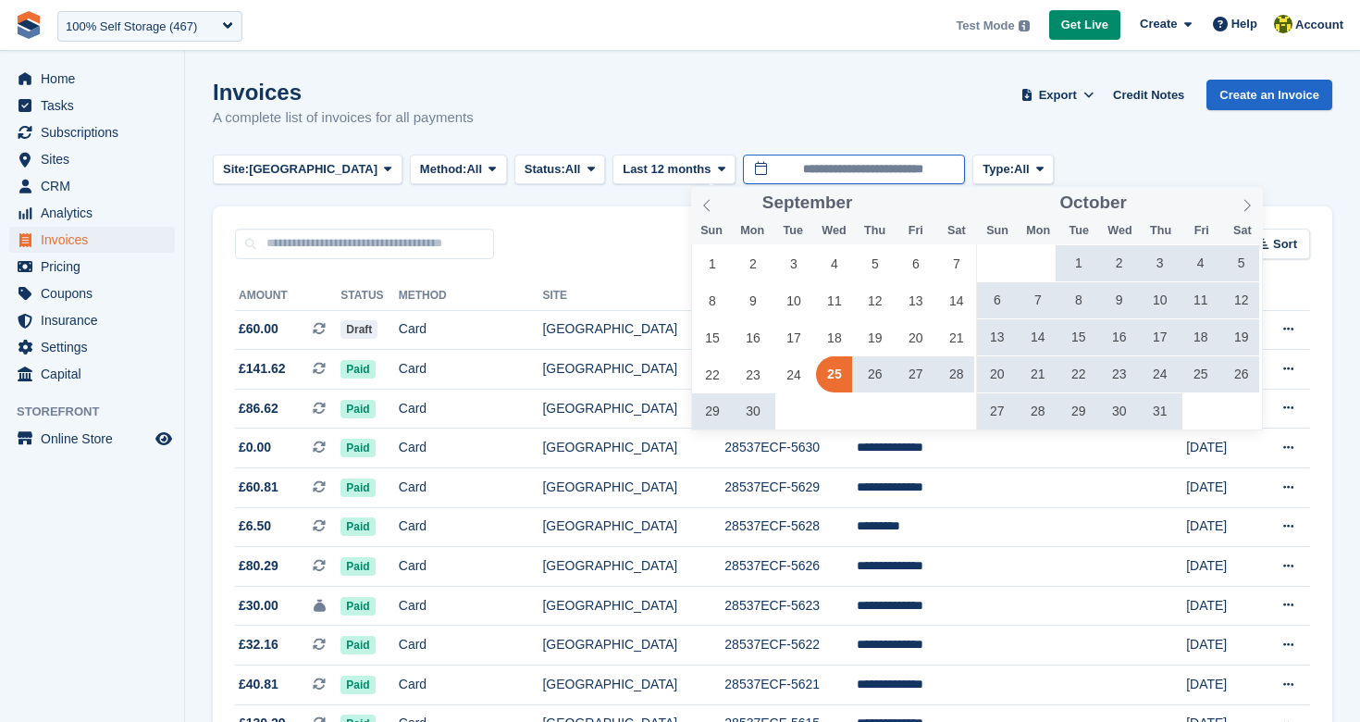
click at [806, 164] on input "**********" at bounding box center [854, 170] width 222 height 31
click at [832, 344] on span "18" at bounding box center [834, 337] width 36 height 36
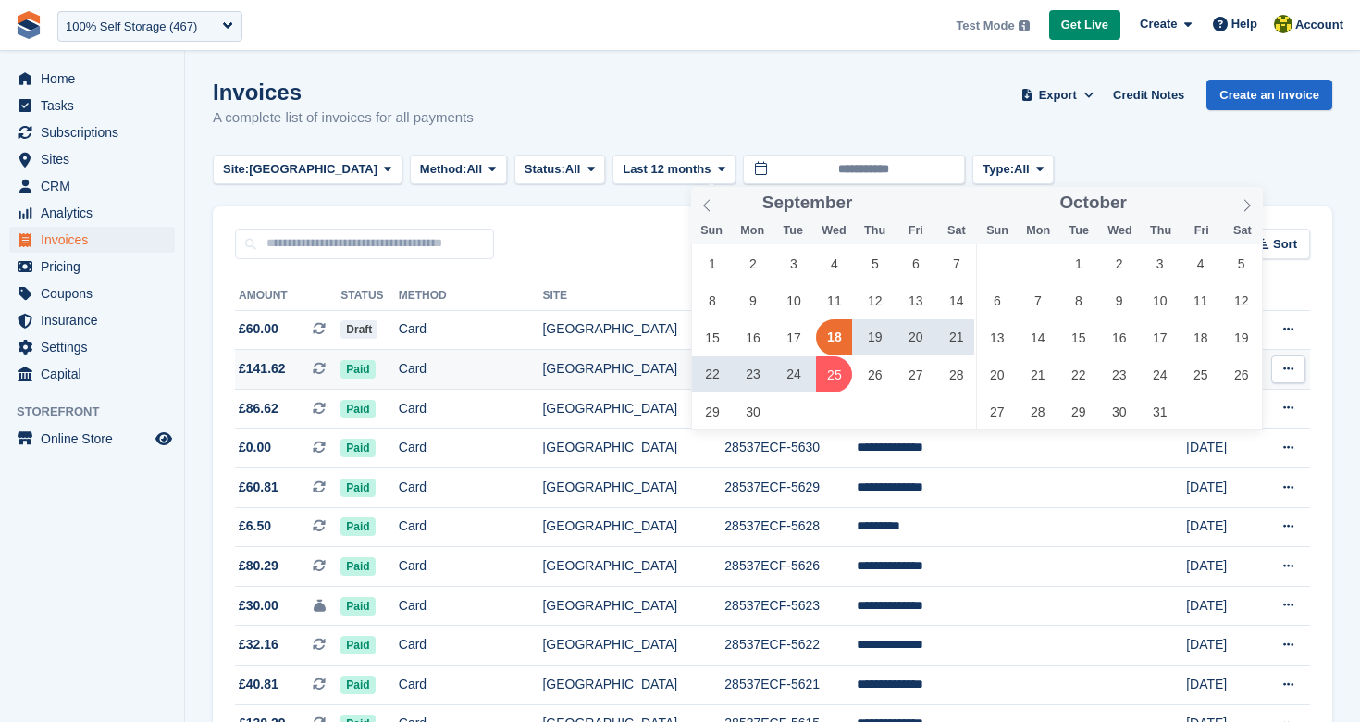
click at [833, 376] on span "25" at bounding box center [834, 374] width 36 height 36
type input "**********"
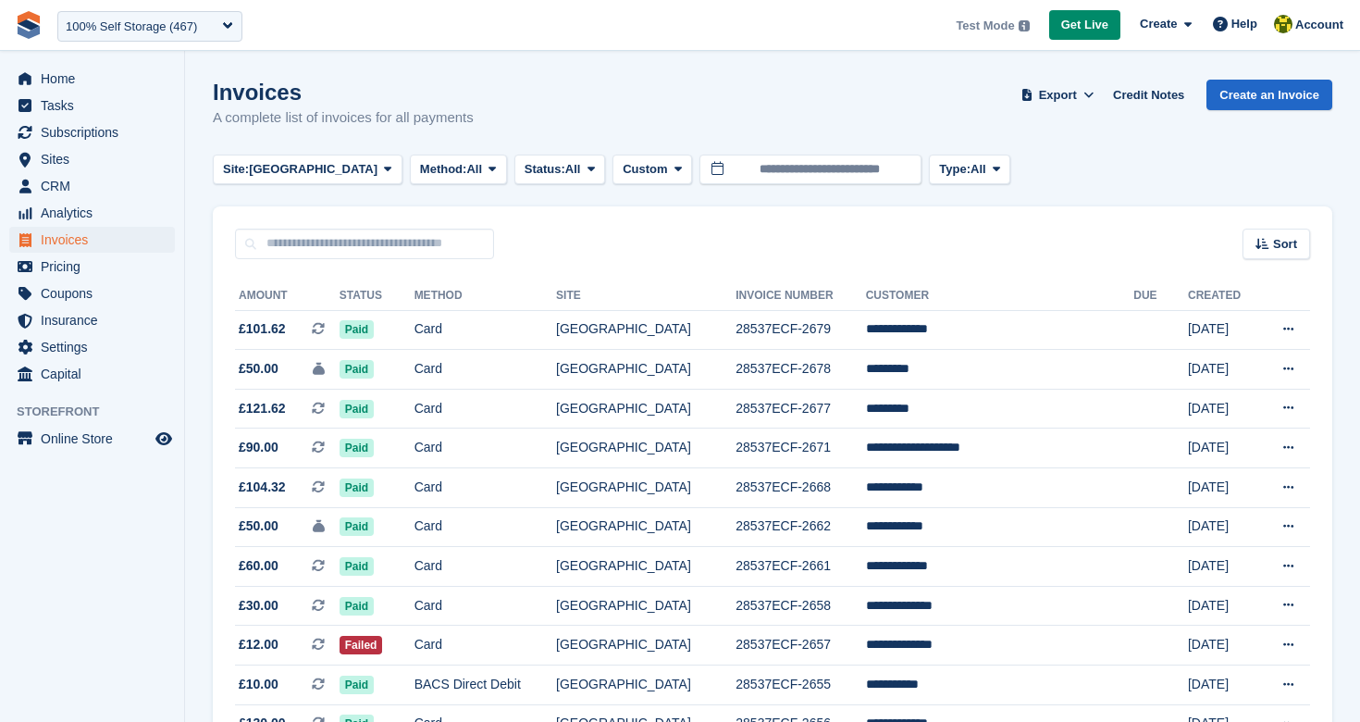
scroll to position [366, 0]
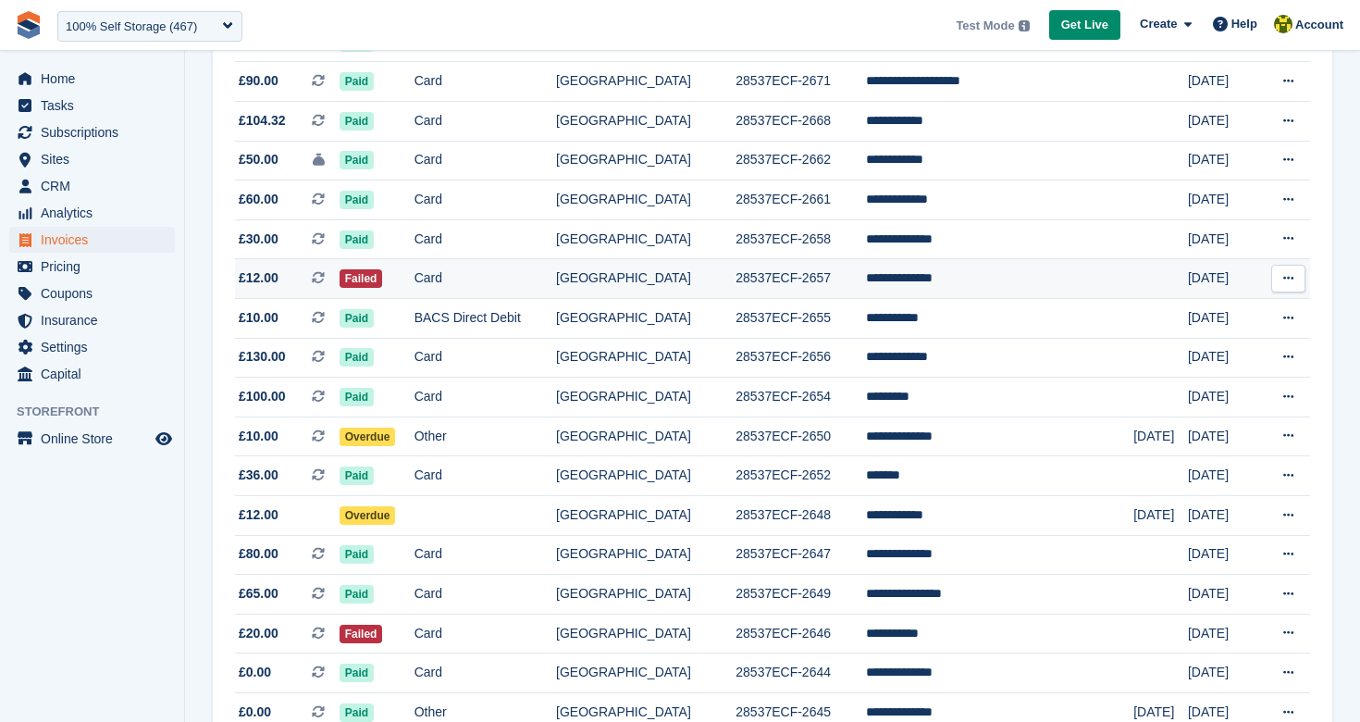
click at [924, 285] on td "**********" at bounding box center [1000, 279] width 268 height 40
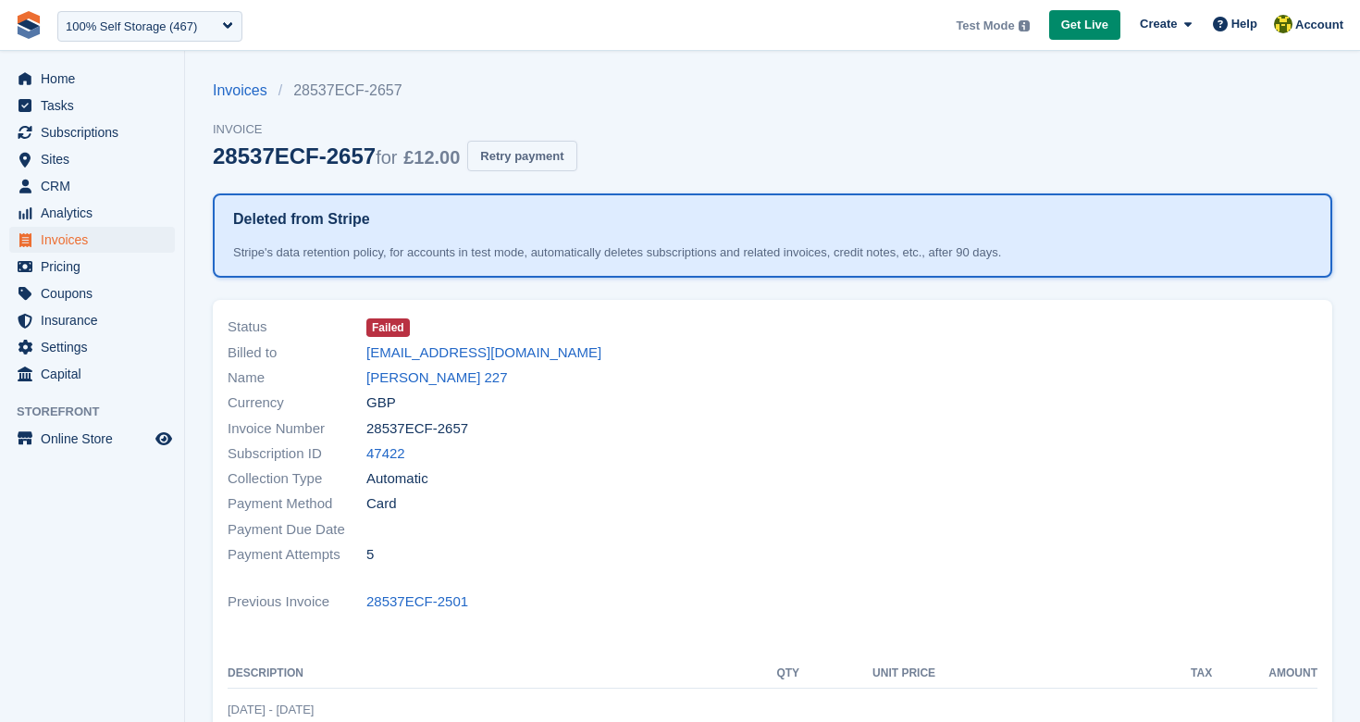
click at [512, 164] on button "Retry payment" at bounding box center [521, 156] width 109 height 31
click at [460, 373] on link "[PERSON_NAME] 227" at bounding box center [437, 377] width 142 height 21
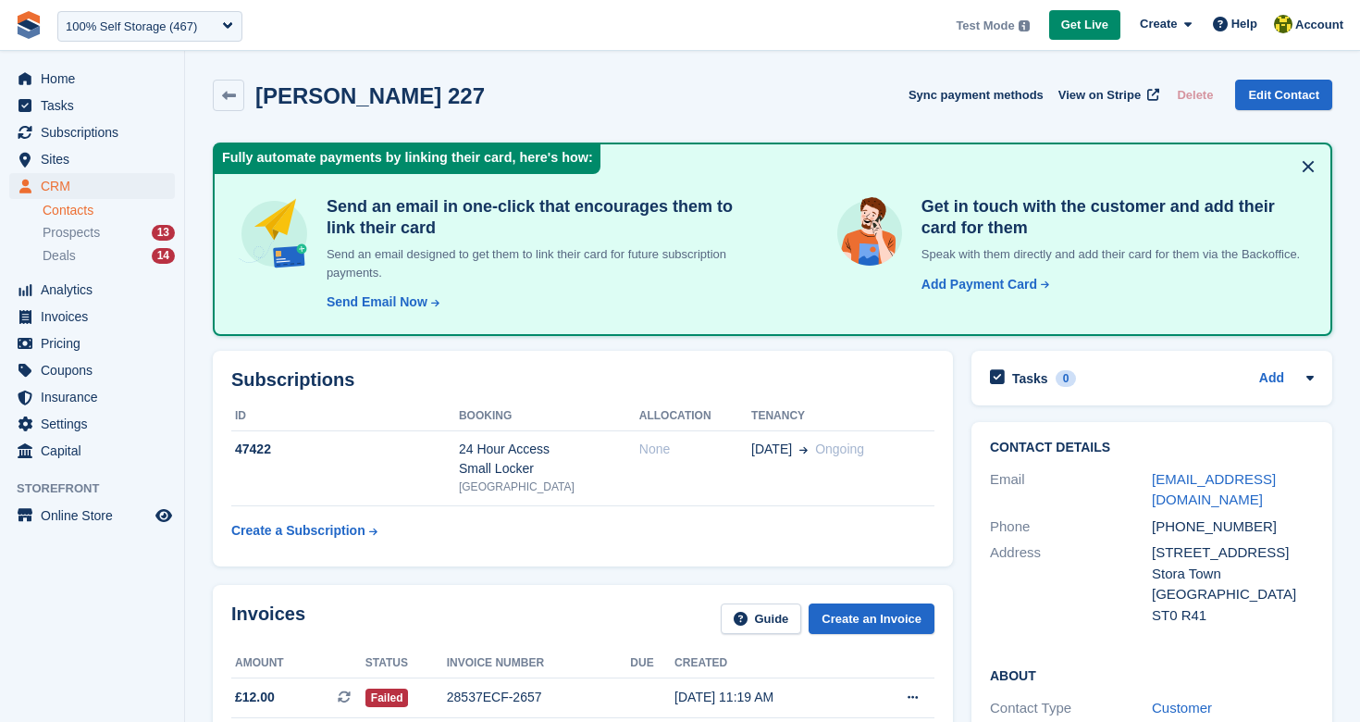
click at [438, 373] on h2 "Subscriptions" at bounding box center [582, 379] width 703 height 21
click at [407, 304] on div "Send Email Now" at bounding box center [377, 301] width 101 height 19
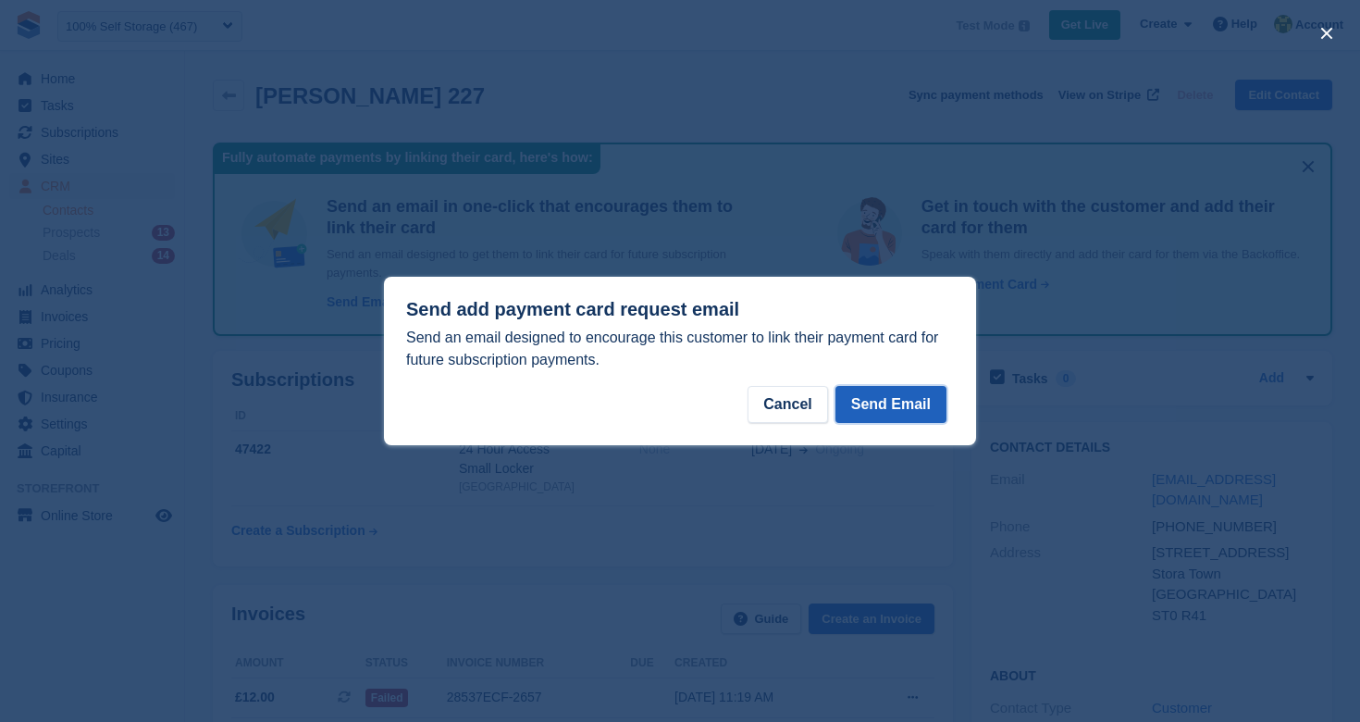
click at [886, 405] on button "Send Email" at bounding box center [890, 404] width 111 height 37
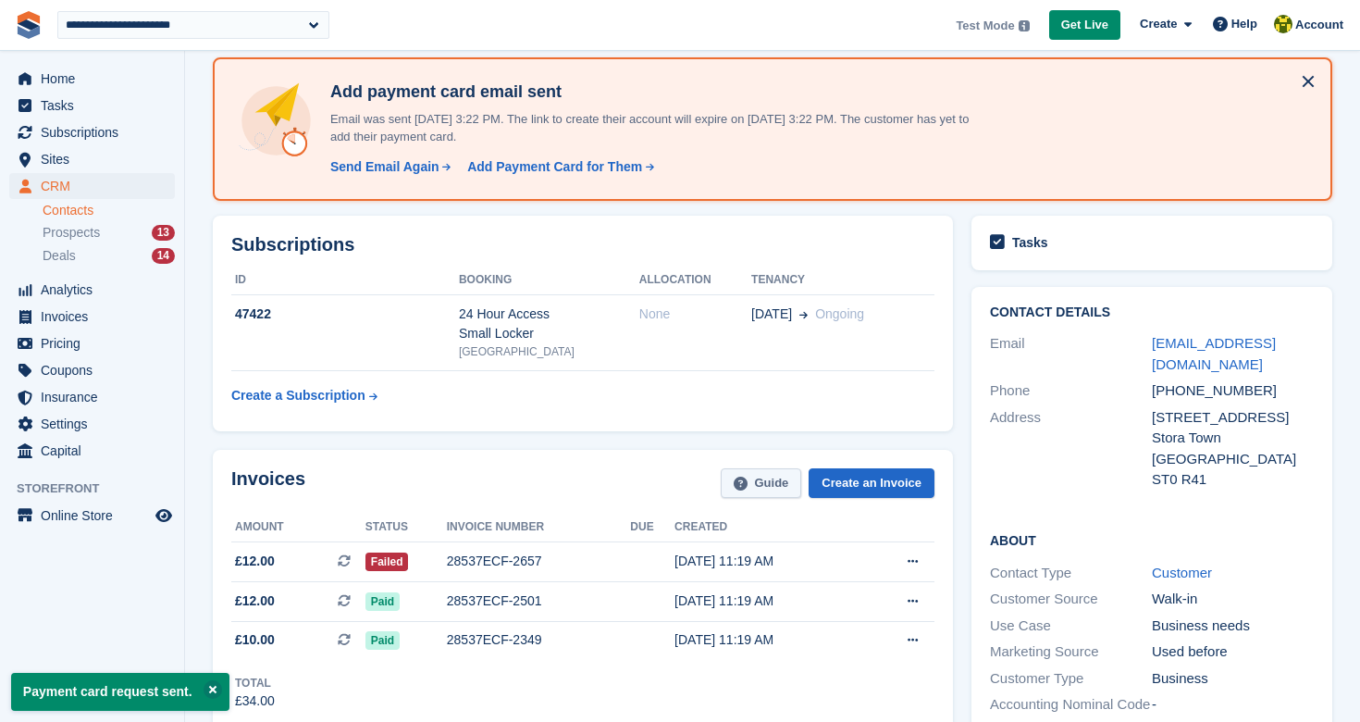
scroll to position [86, 0]
click at [1197, 345] on link "jtriggs+227@stora.co" at bounding box center [1214, 352] width 124 height 37
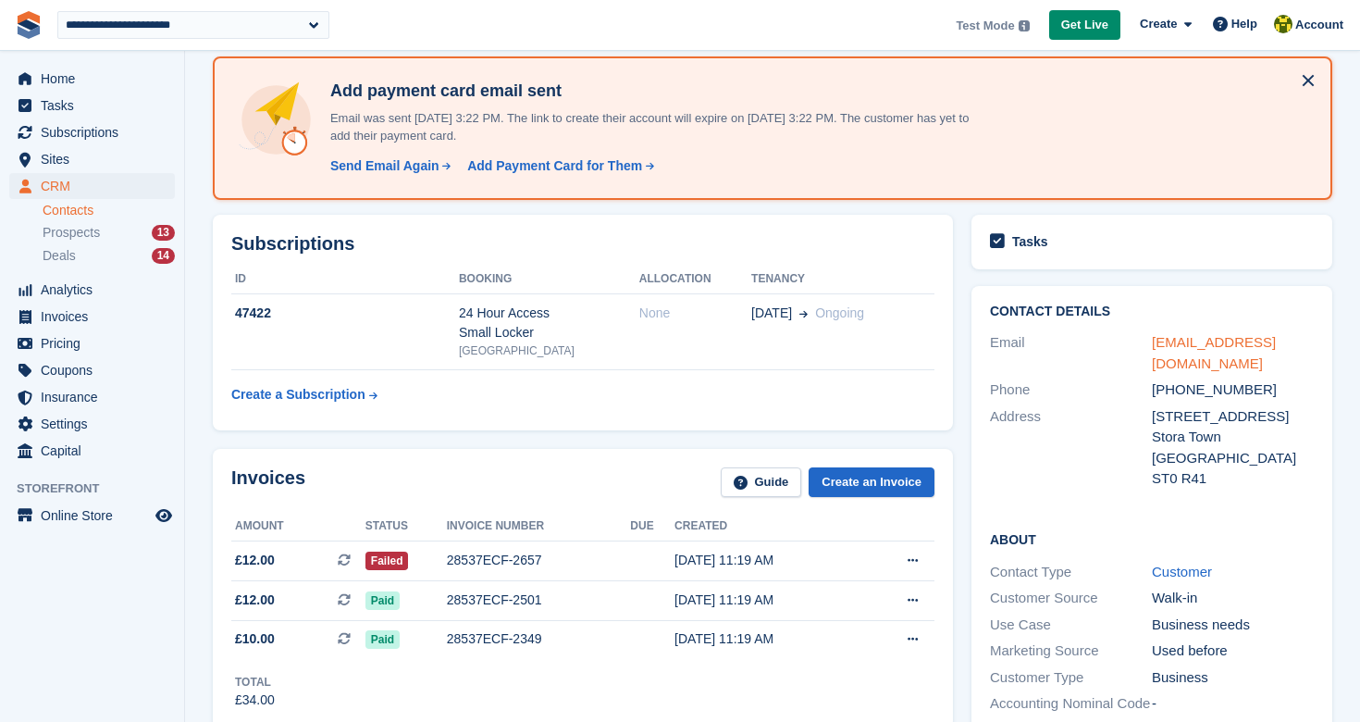
scroll to position [93, 0]
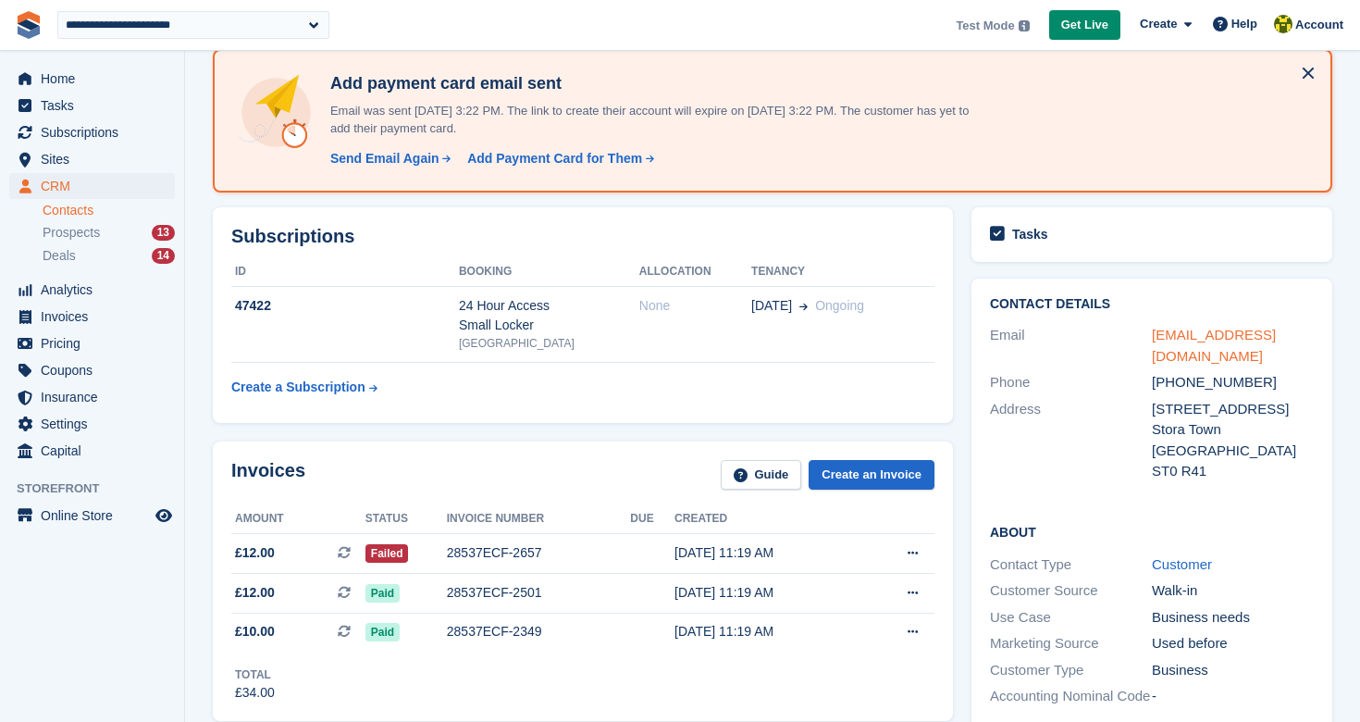
click at [1219, 334] on link "jtriggs+227@stora.co" at bounding box center [1214, 345] width 124 height 37
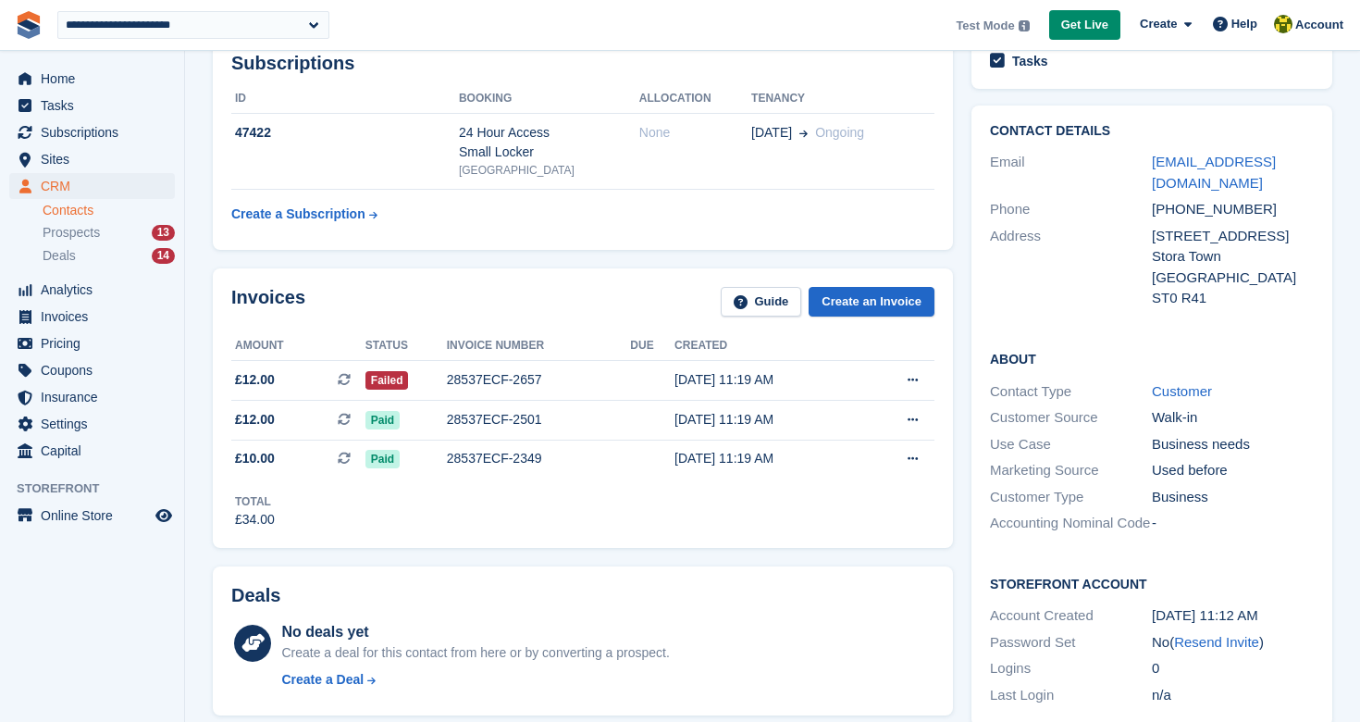
scroll to position [0, 0]
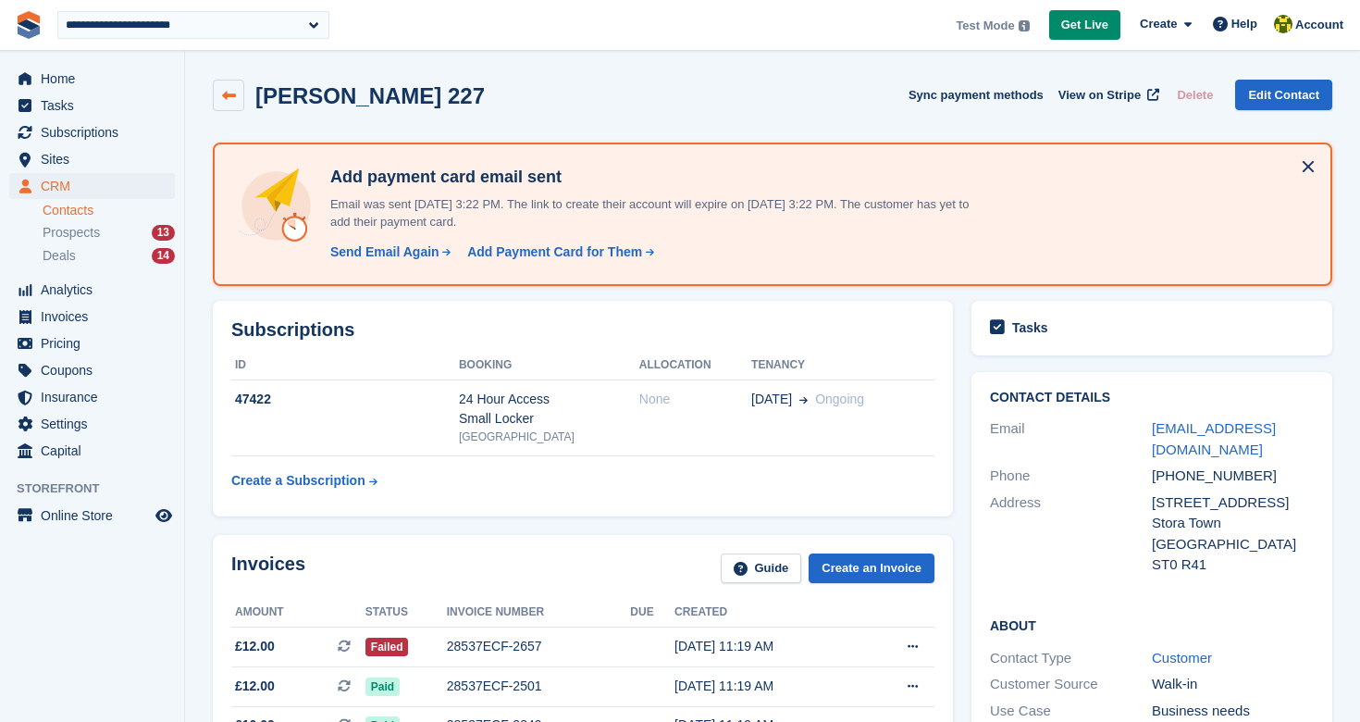
click at [231, 105] on link at bounding box center [228, 95] width 31 height 31
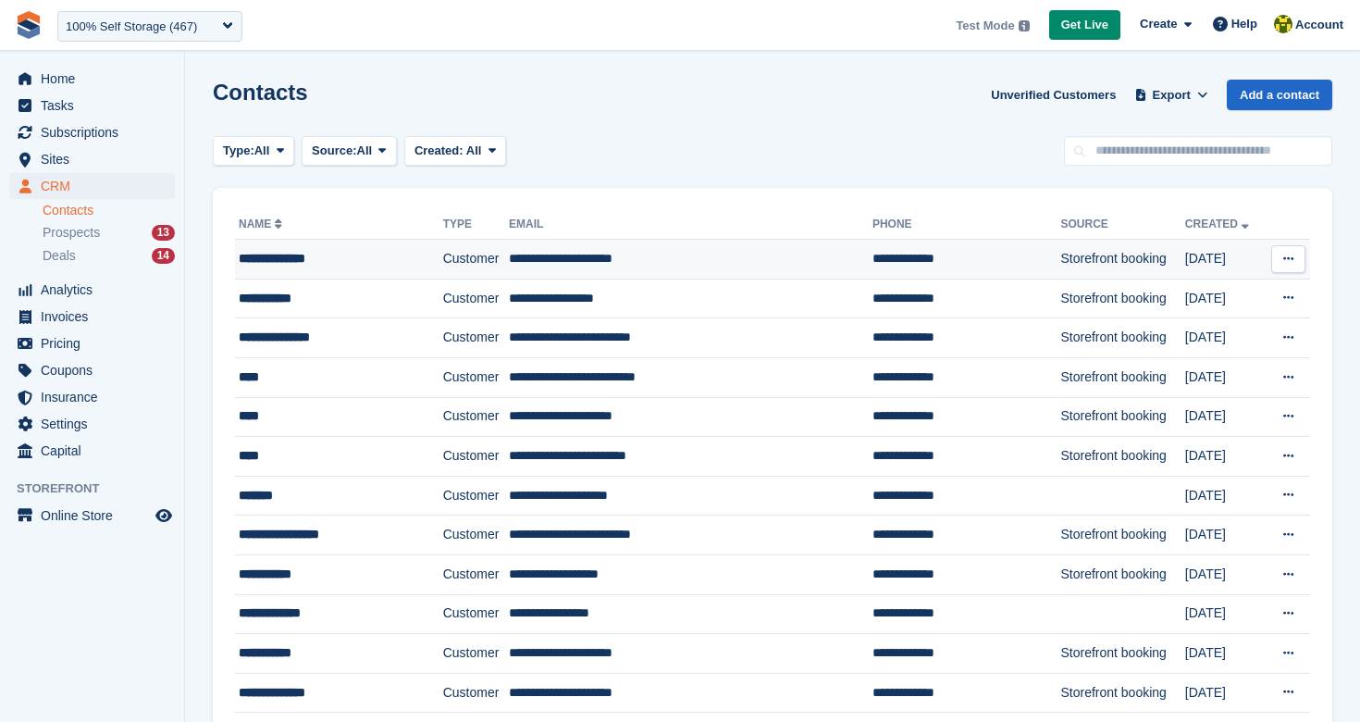
click at [291, 254] on div "**********" at bounding box center [325, 258] width 173 height 19
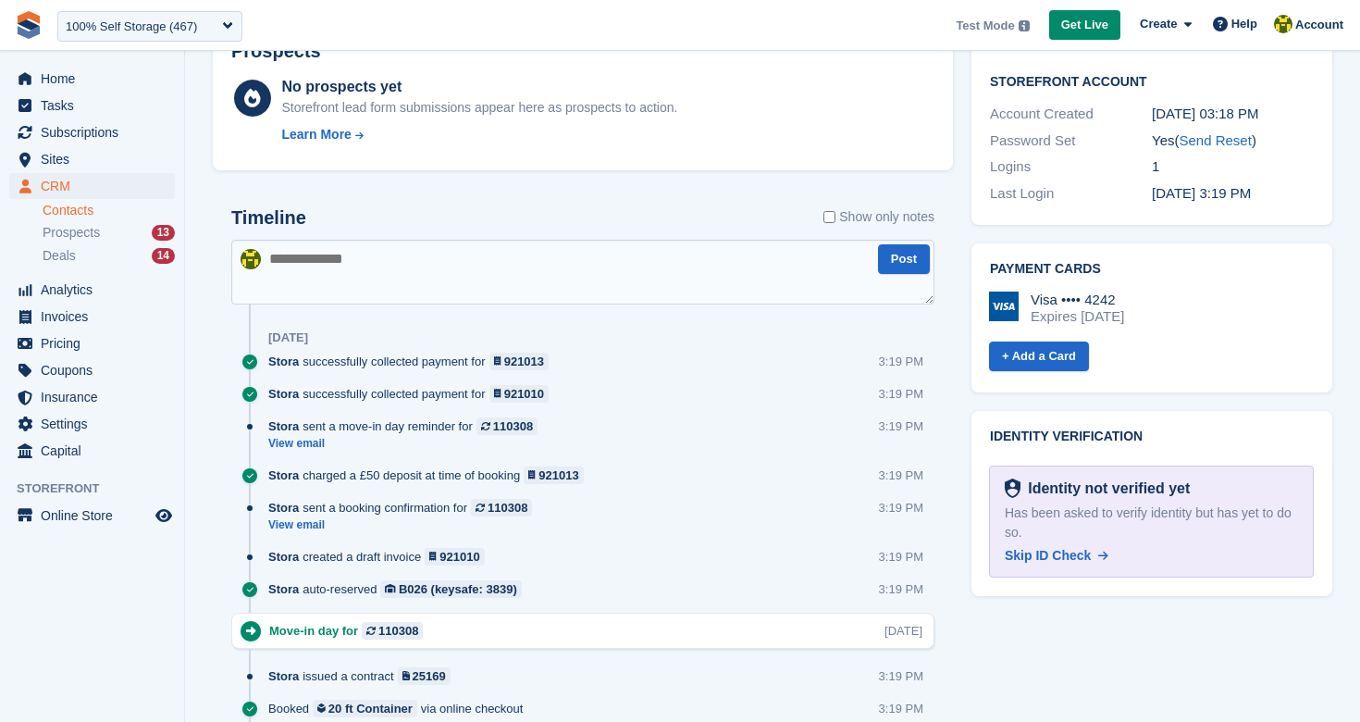
scroll to position [864, 0]
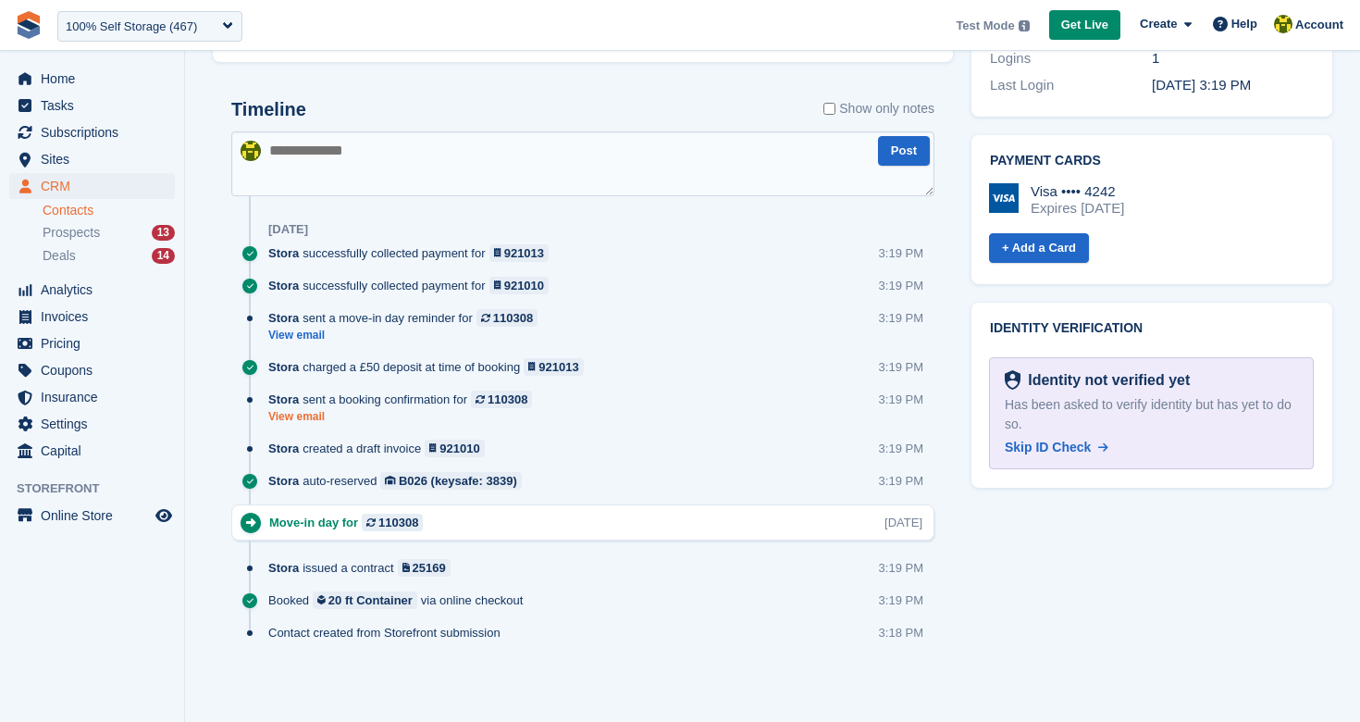
click at [321, 414] on link "View email" at bounding box center [404, 417] width 273 height 16
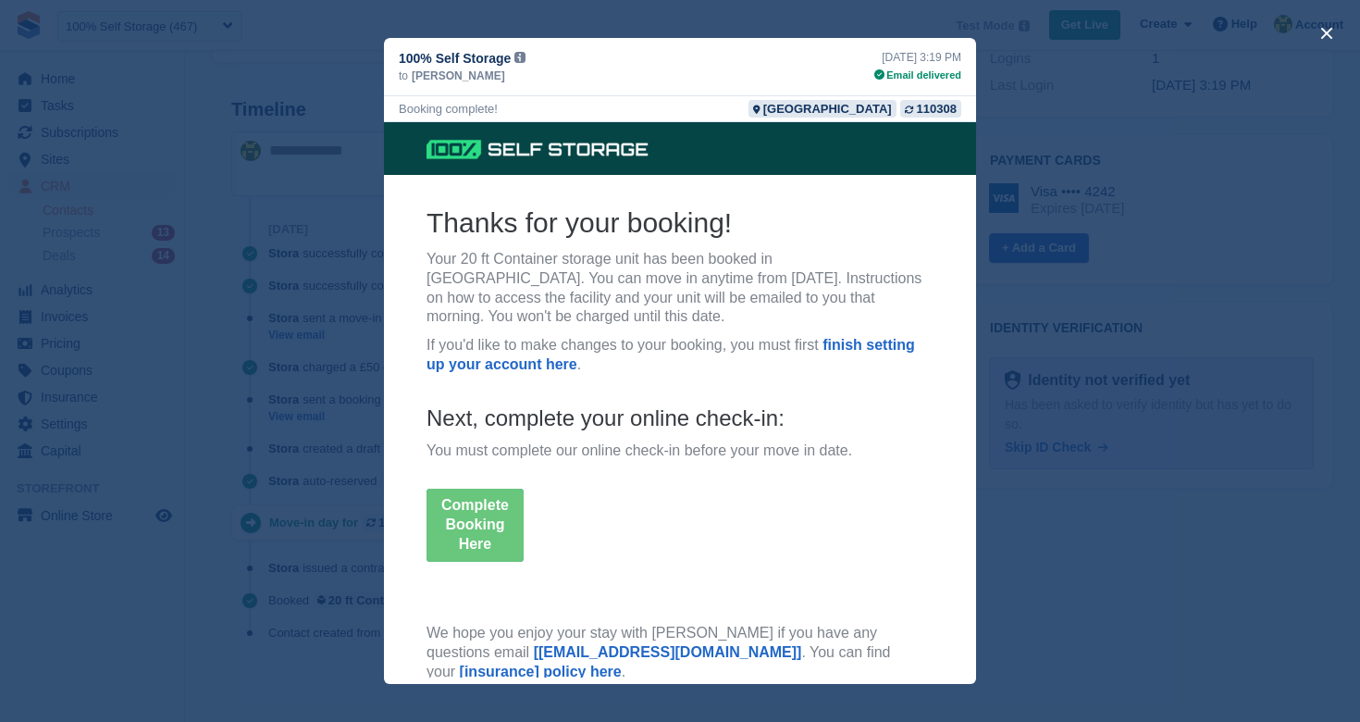
scroll to position [0, 0]
drag, startPoint x: 315, startPoint y: 184, endPoint x: 353, endPoint y: 425, distance: 243.7
click at [316, 185] on div "close" at bounding box center [680, 361] width 1360 height 722
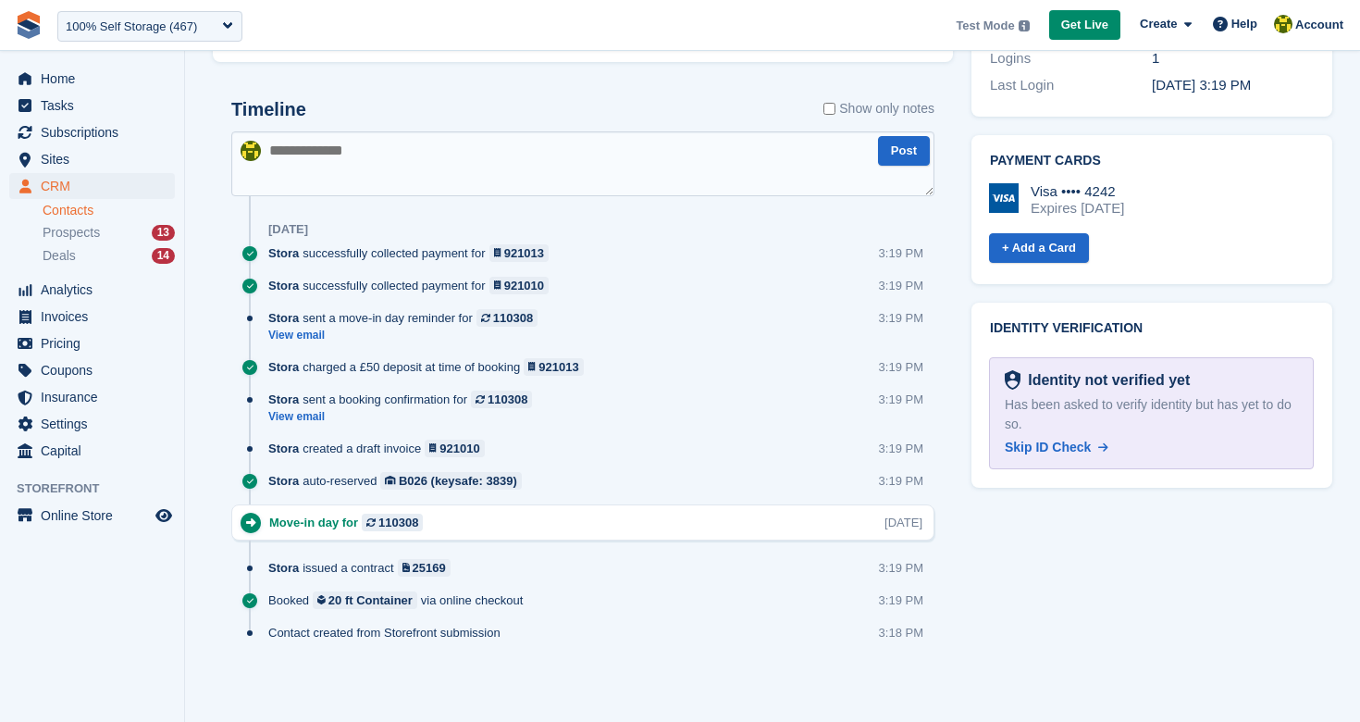
click at [321, 342] on div "Stora sent a move-in day reminder for 110308 View email 3:19 PM" at bounding box center [601, 333] width 666 height 49
click at [320, 340] on link "View email" at bounding box center [407, 336] width 278 height 16
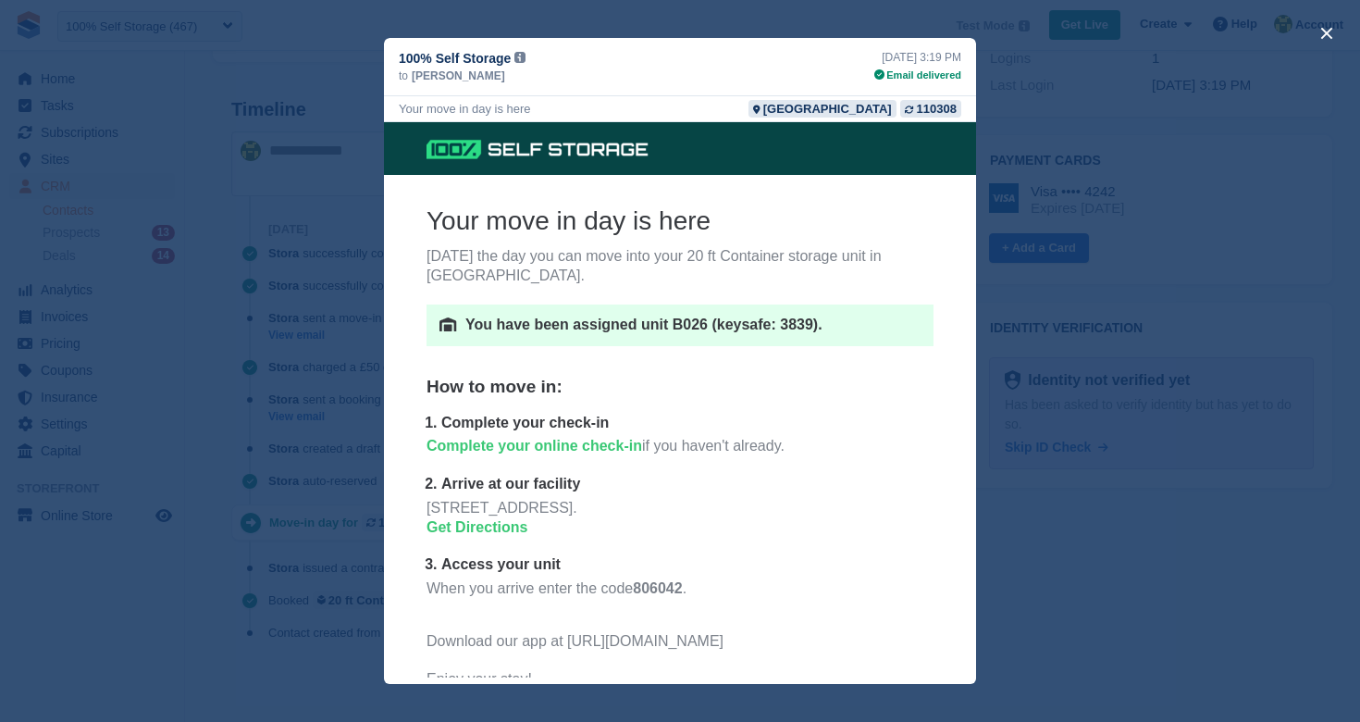
drag, startPoint x: 398, startPoint y: 415, endPoint x: 384, endPoint y: 414, distance: 13.9
click at [394, 415] on center "Your move in day is here [DATE] the day you can move into your 20 ft Container …" at bounding box center [680, 499] width 592 height 754
click at [374, 411] on div "close" at bounding box center [680, 361] width 1360 height 722
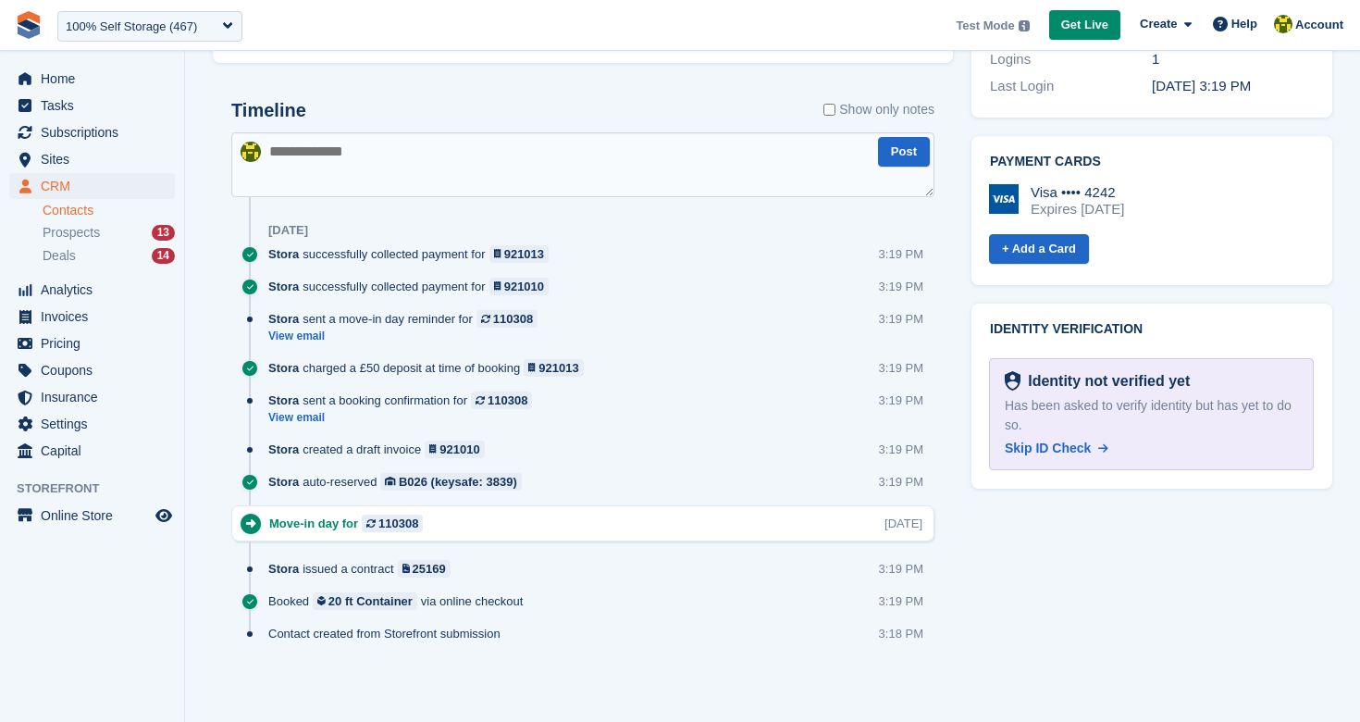
scroll to position [864, 0]
click at [1069, 439] on span "Skip ID Check" at bounding box center [1048, 446] width 86 height 15
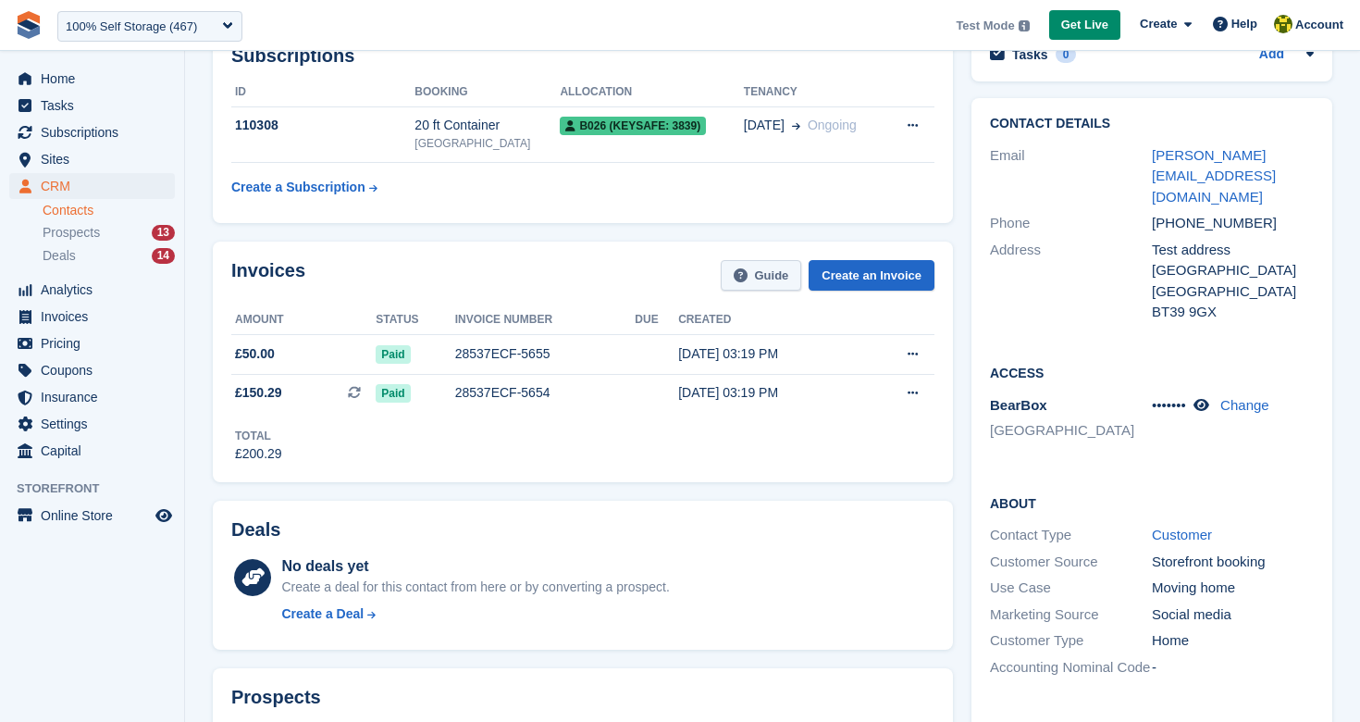
scroll to position [0, 0]
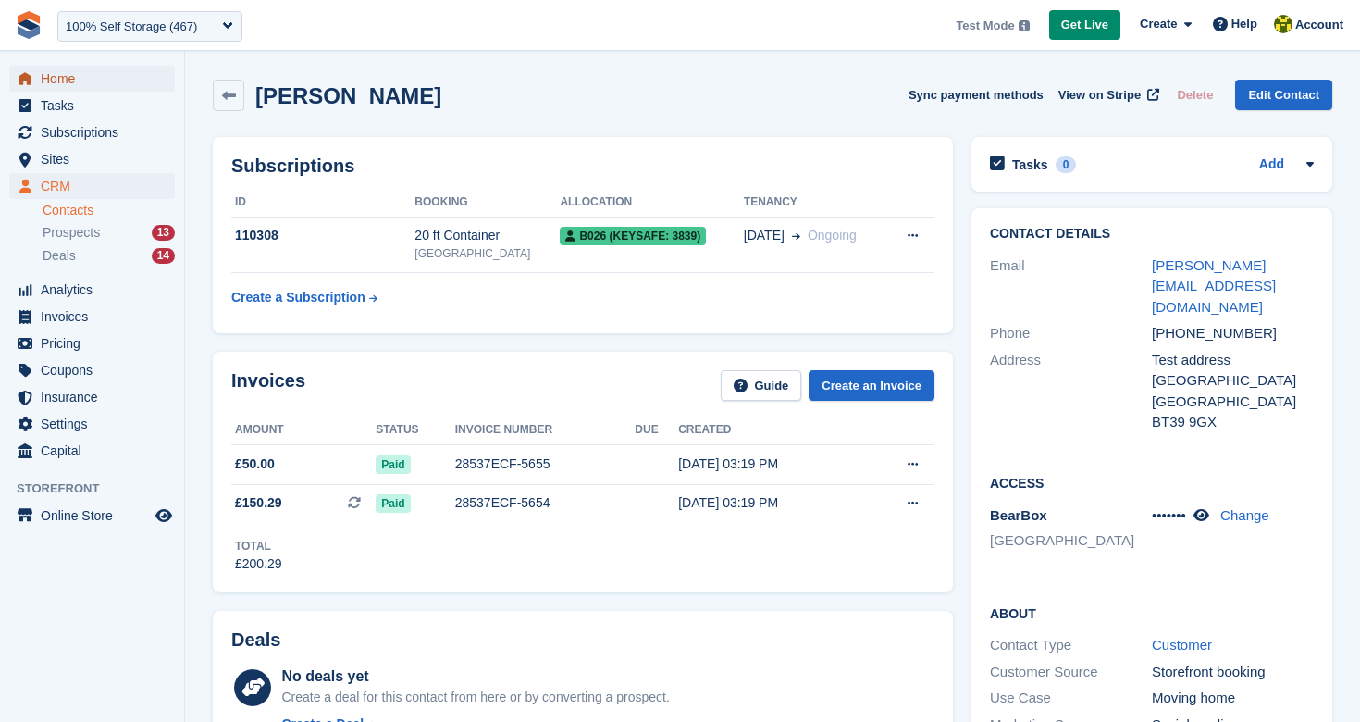
click at [103, 85] on span "Home" at bounding box center [96, 79] width 111 height 26
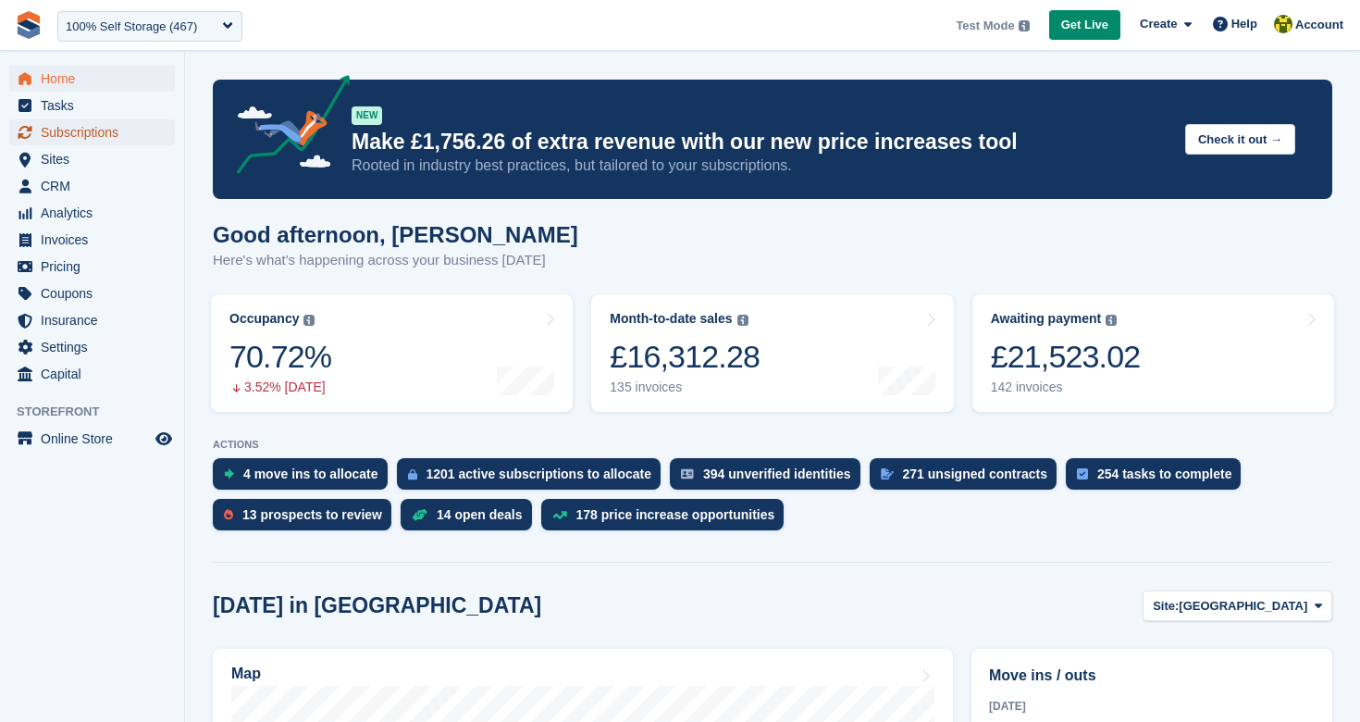
click at [108, 142] on span "Subscriptions" at bounding box center [96, 132] width 111 height 26
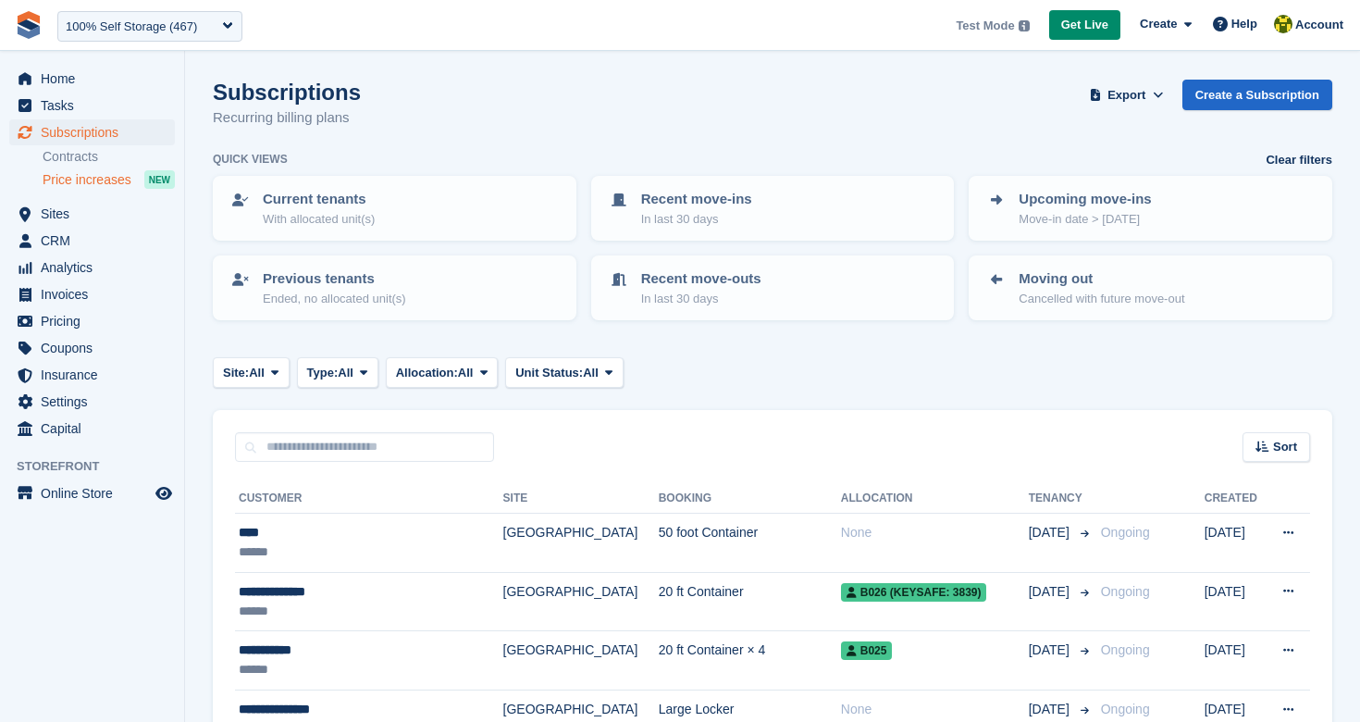
click at [97, 177] on span "Price increases" at bounding box center [87, 180] width 89 height 18
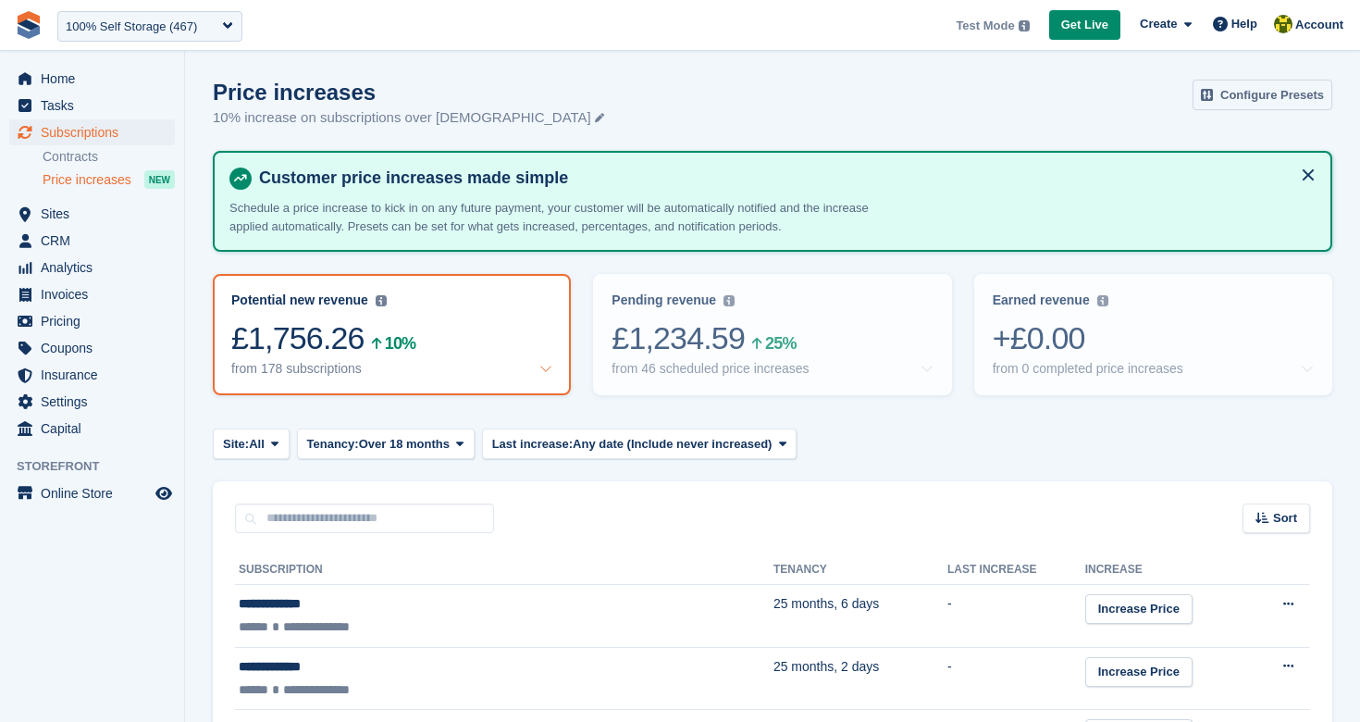
click at [1254, 100] on link "Configure Presets" at bounding box center [1263, 95] width 140 height 31
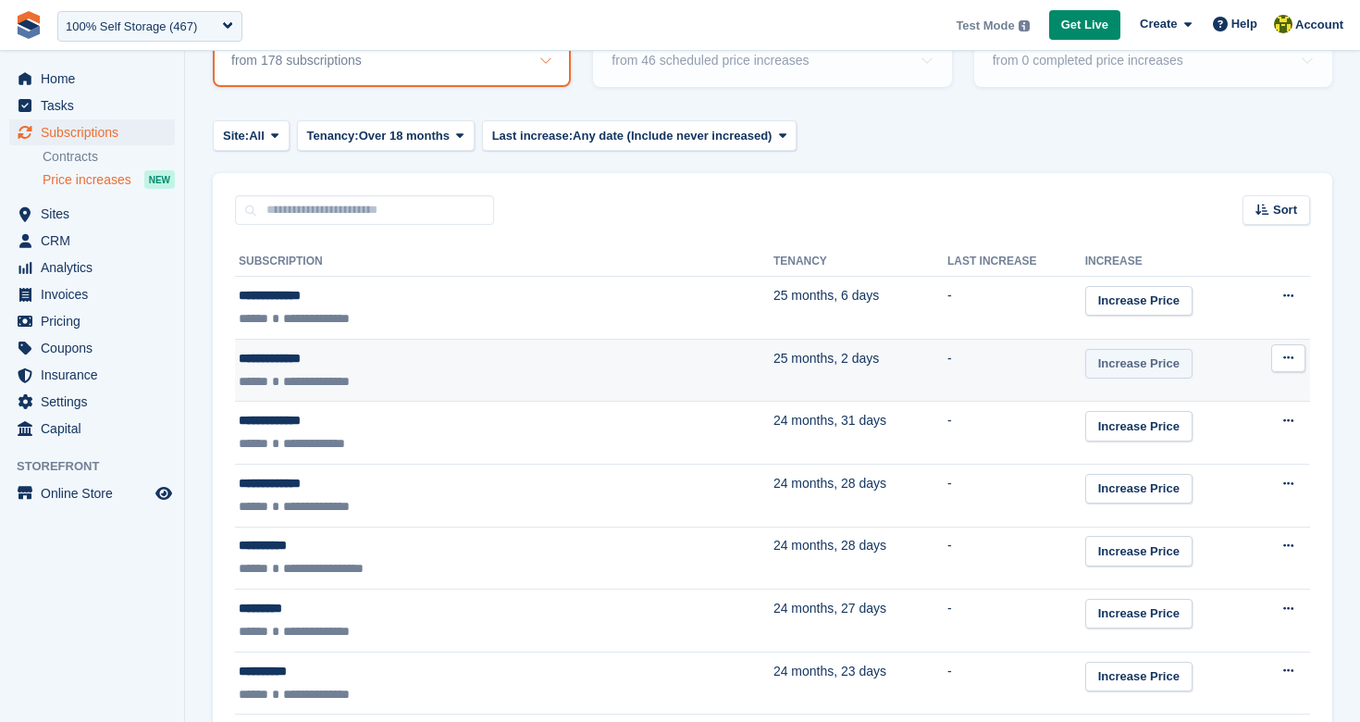
click at [1085, 368] on link "Increase Price" at bounding box center [1138, 364] width 107 height 31
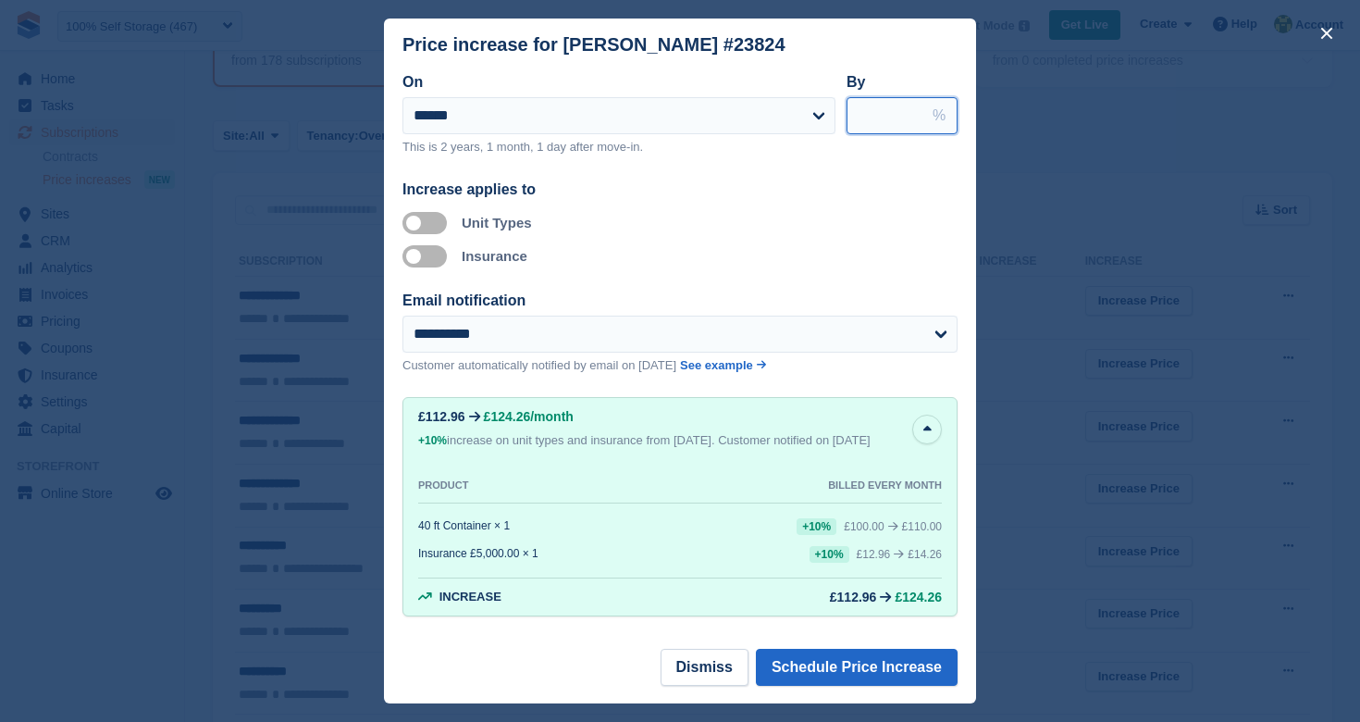
click at [871, 120] on input "****" at bounding box center [902, 115] width 111 height 37
type input "***"
type input "*****"
click at [420, 257] on label "Apply to insurance" at bounding box center [428, 255] width 52 height 3
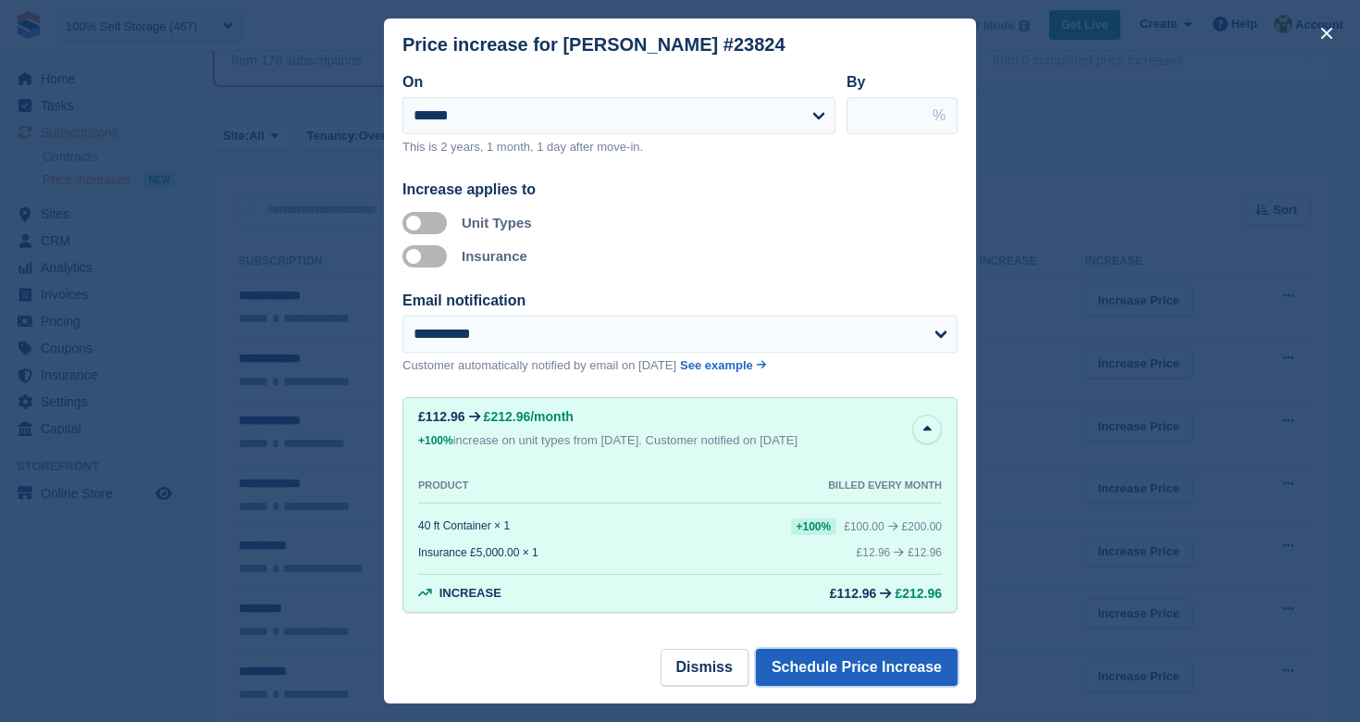
click at [873, 661] on button "Schedule Price Increase" at bounding box center [857, 667] width 202 height 37
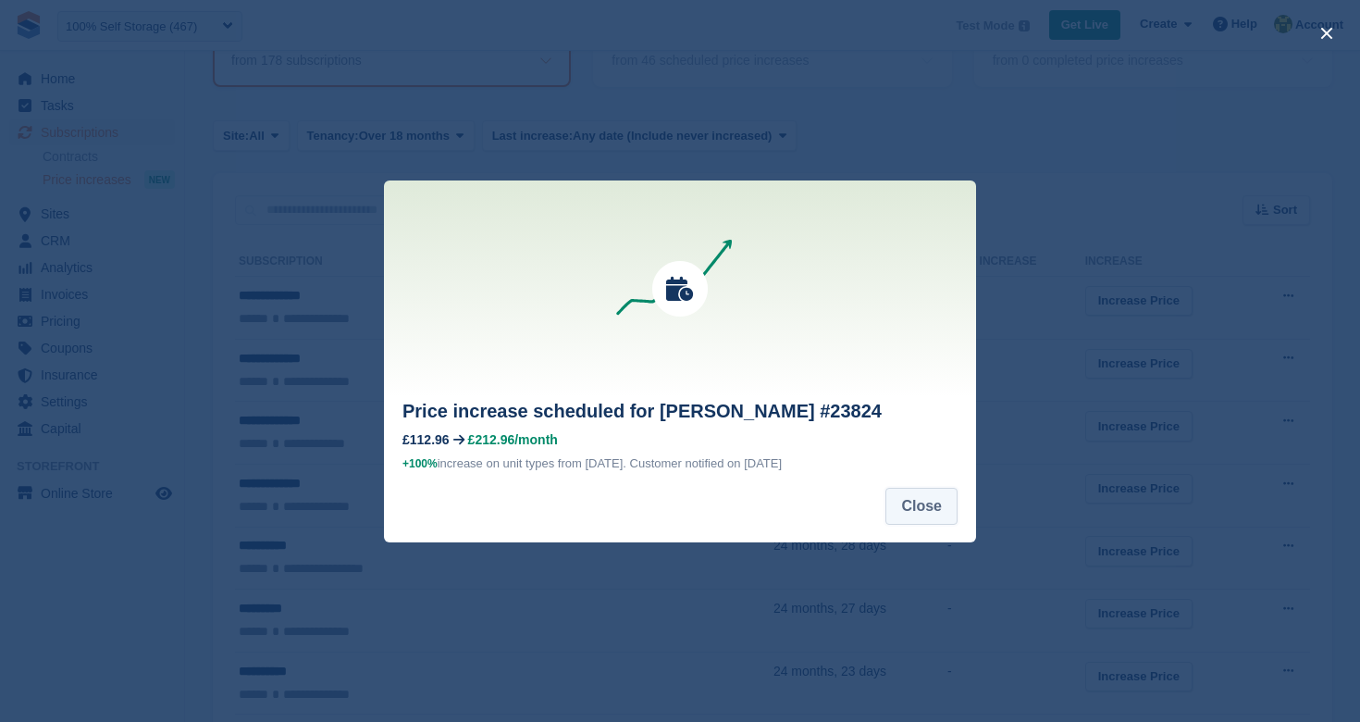
click at [888, 505] on button "Close" at bounding box center [921, 506] width 72 height 37
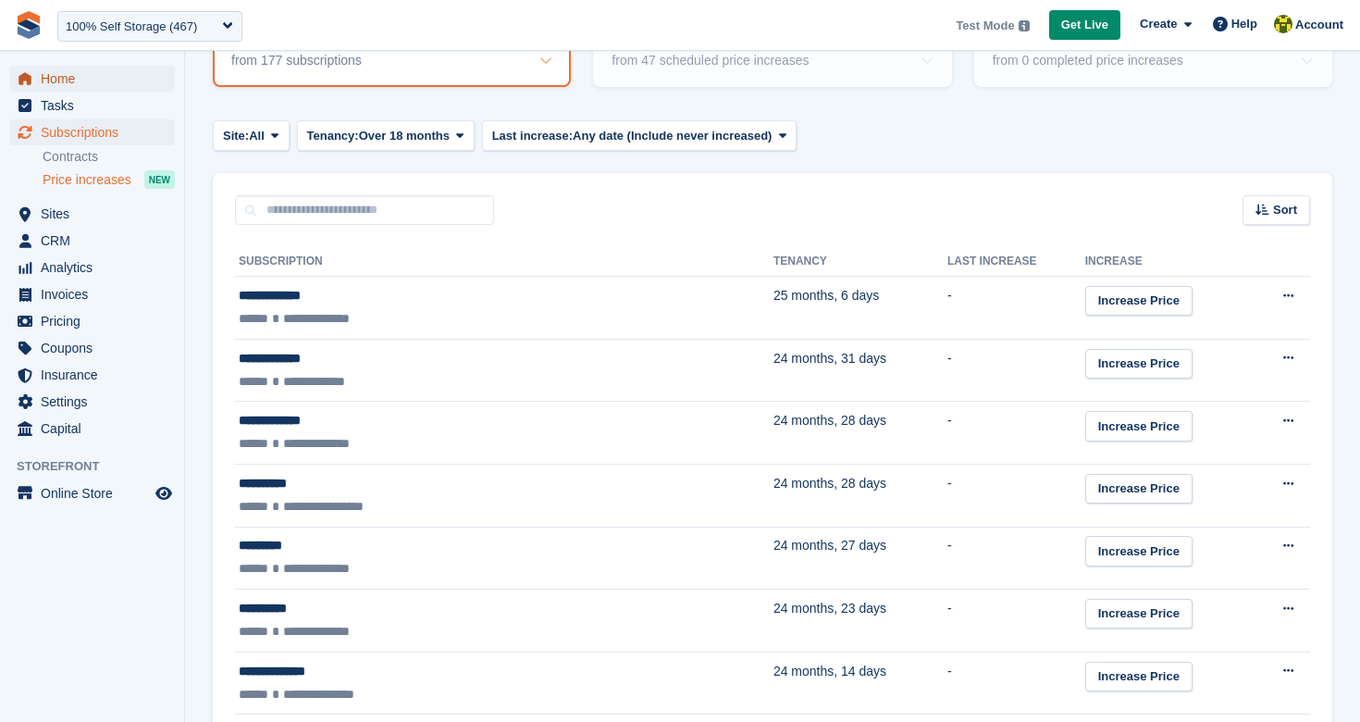
click at [74, 84] on span "Home" at bounding box center [96, 79] width 111 height 26
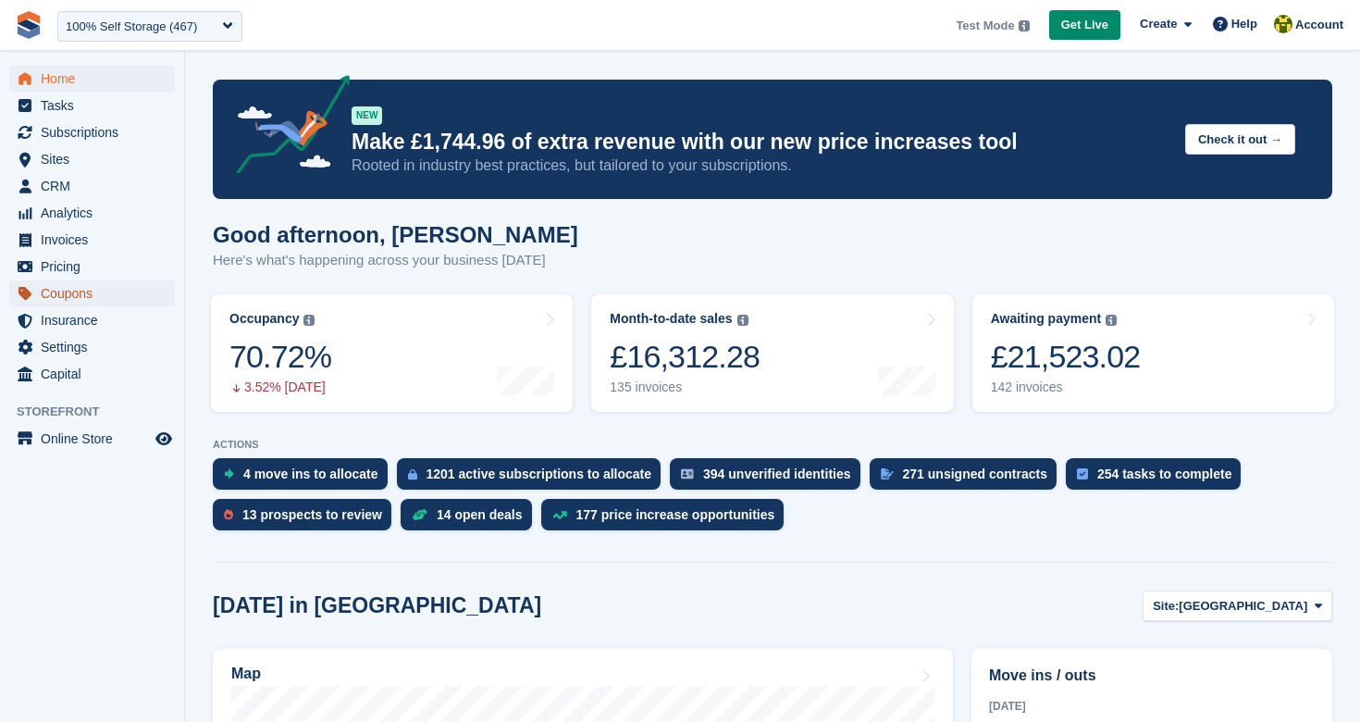
click at [87, 297] on span "Coupons" at bounding box center [96, 293] width 111 height 26
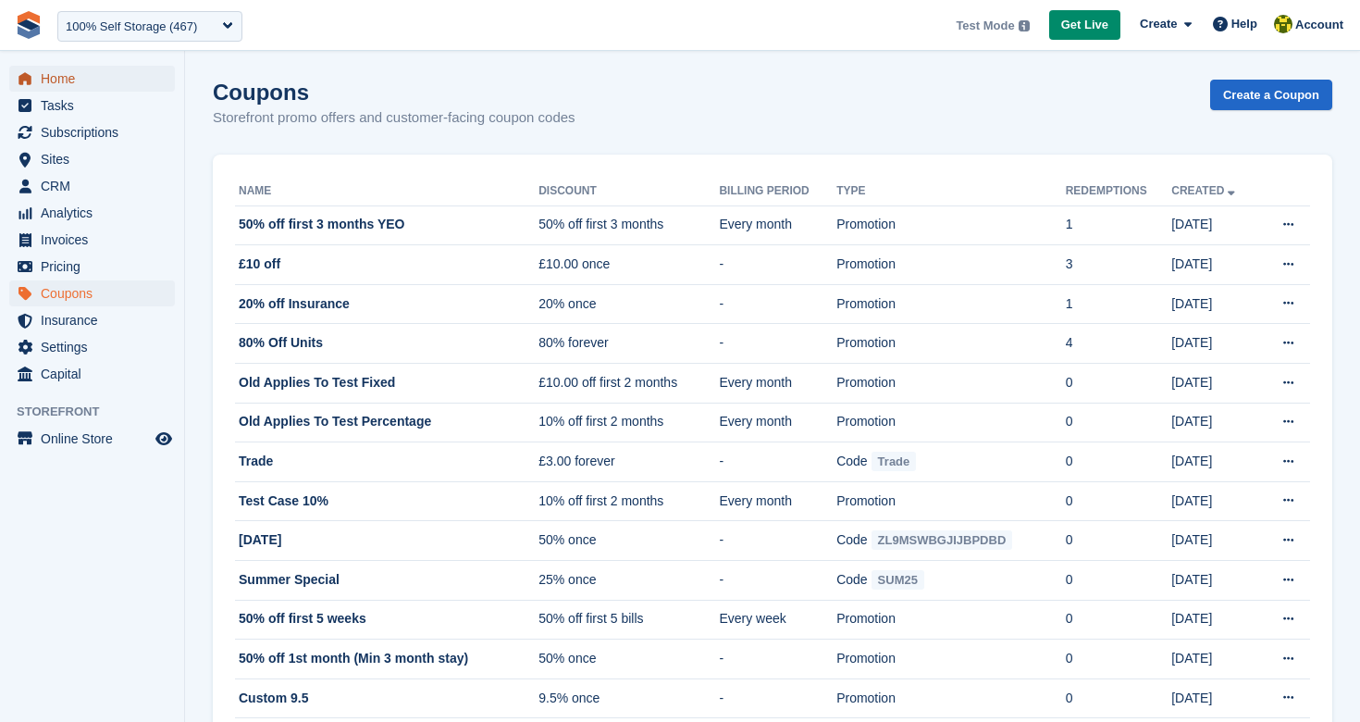
click at [36, 78] on link "Home" at bounding box center [92, 79] width 166 height 26
